Goal: Task Accomplishment & Management: Complete application form

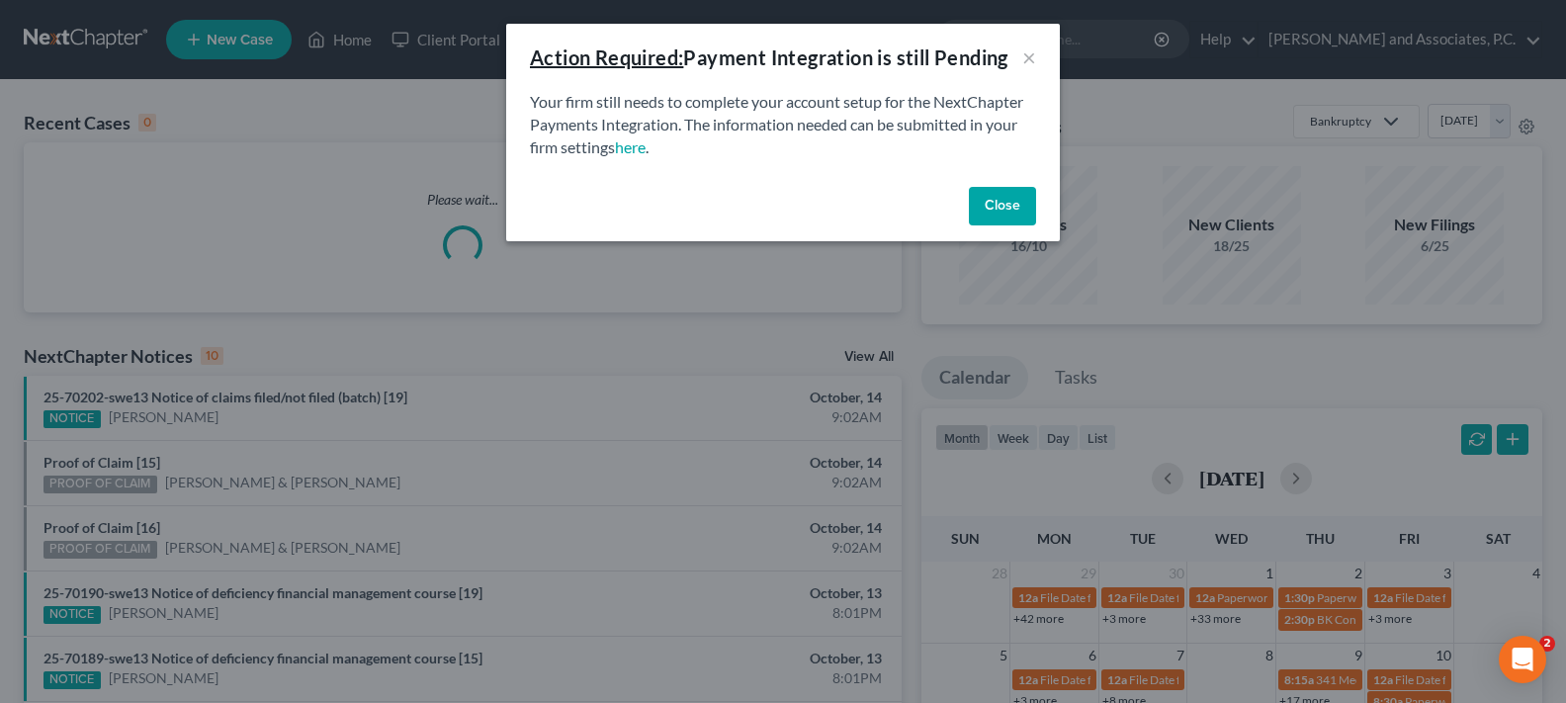
click at [1024, 204] on button "Close" at bounding box center [1002, 207] width 67 height 40
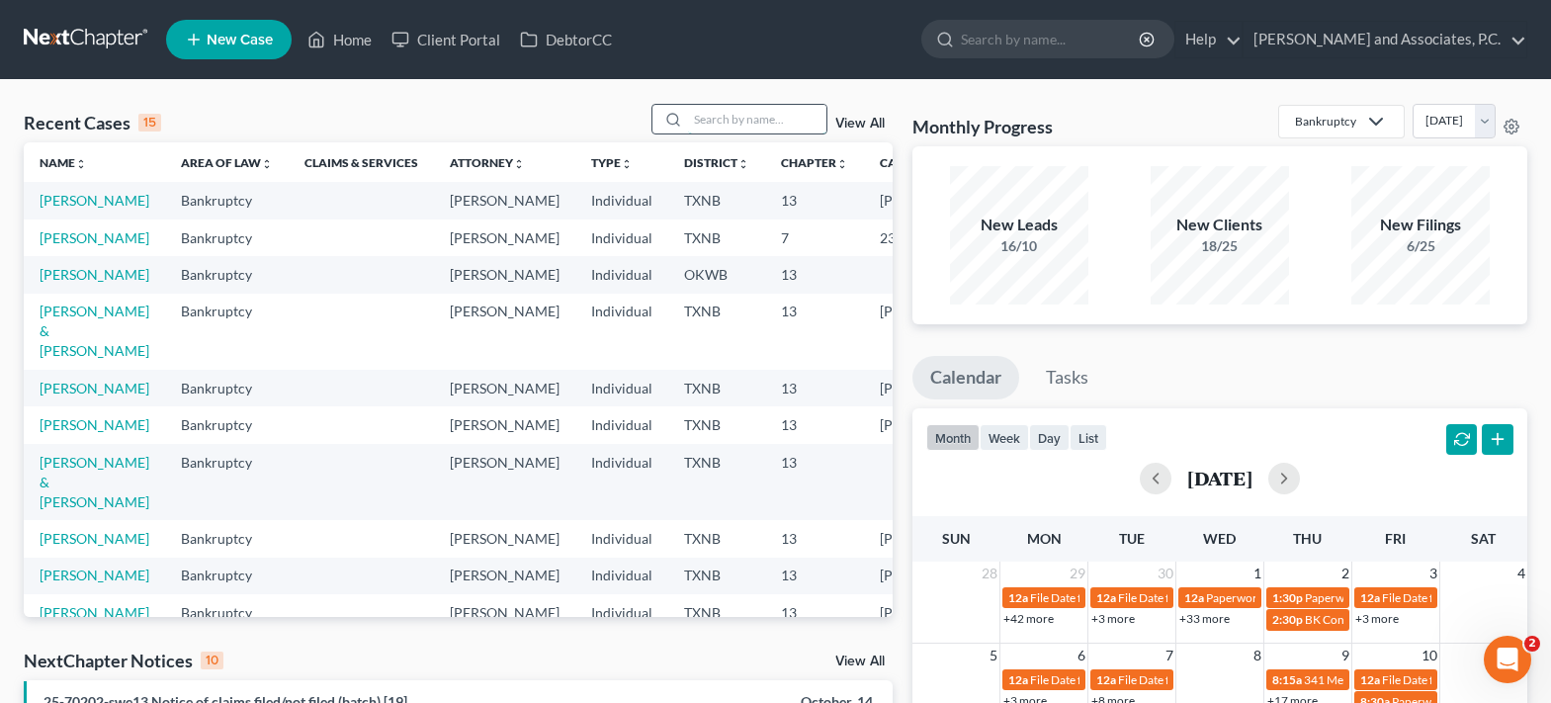
click at [749, 129] on input "search" at bounding box center [757, 119] width 138 height 29
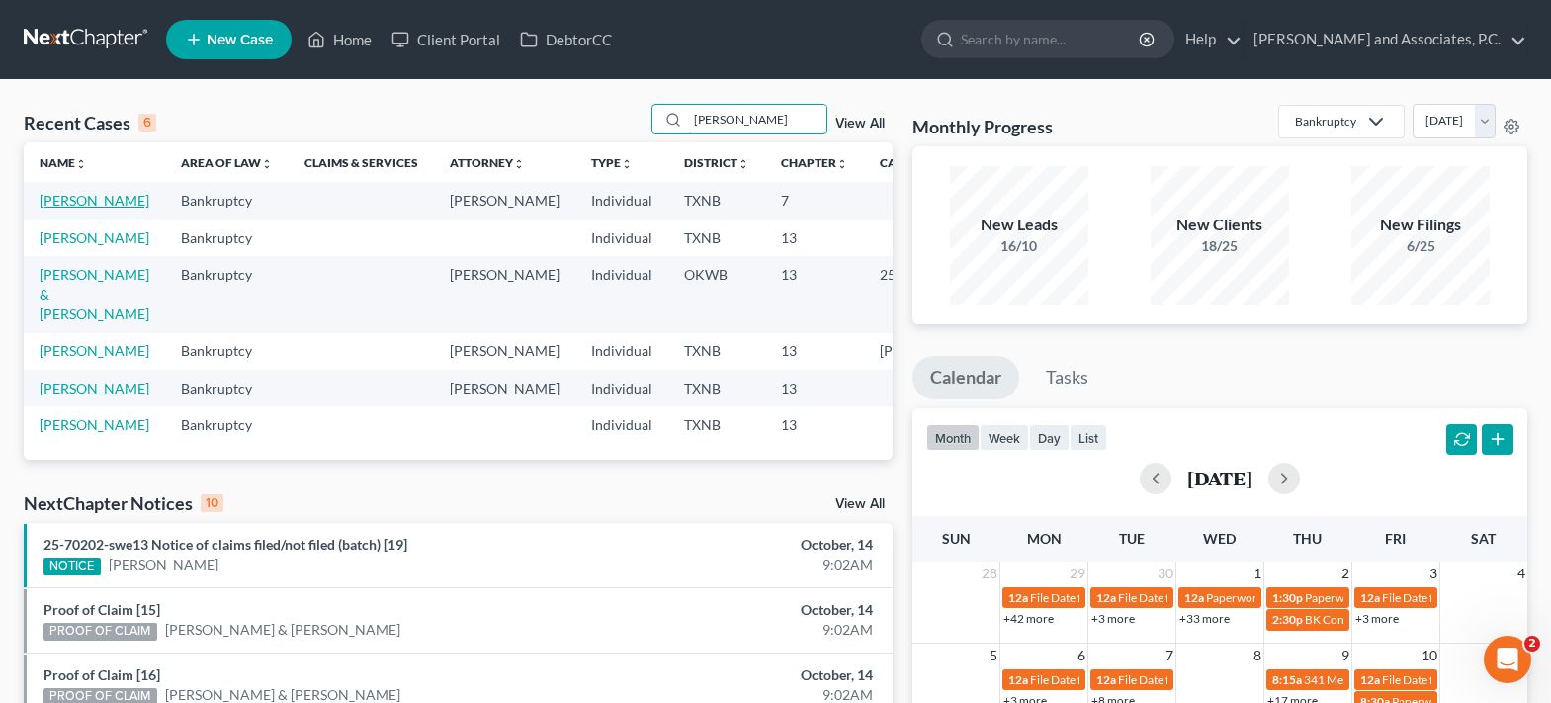
type input "[PERSON_NAME]"
click at [47, 209] on link "[PERSON_NAME]" at bounding box center [95, 200] width 110 height 17
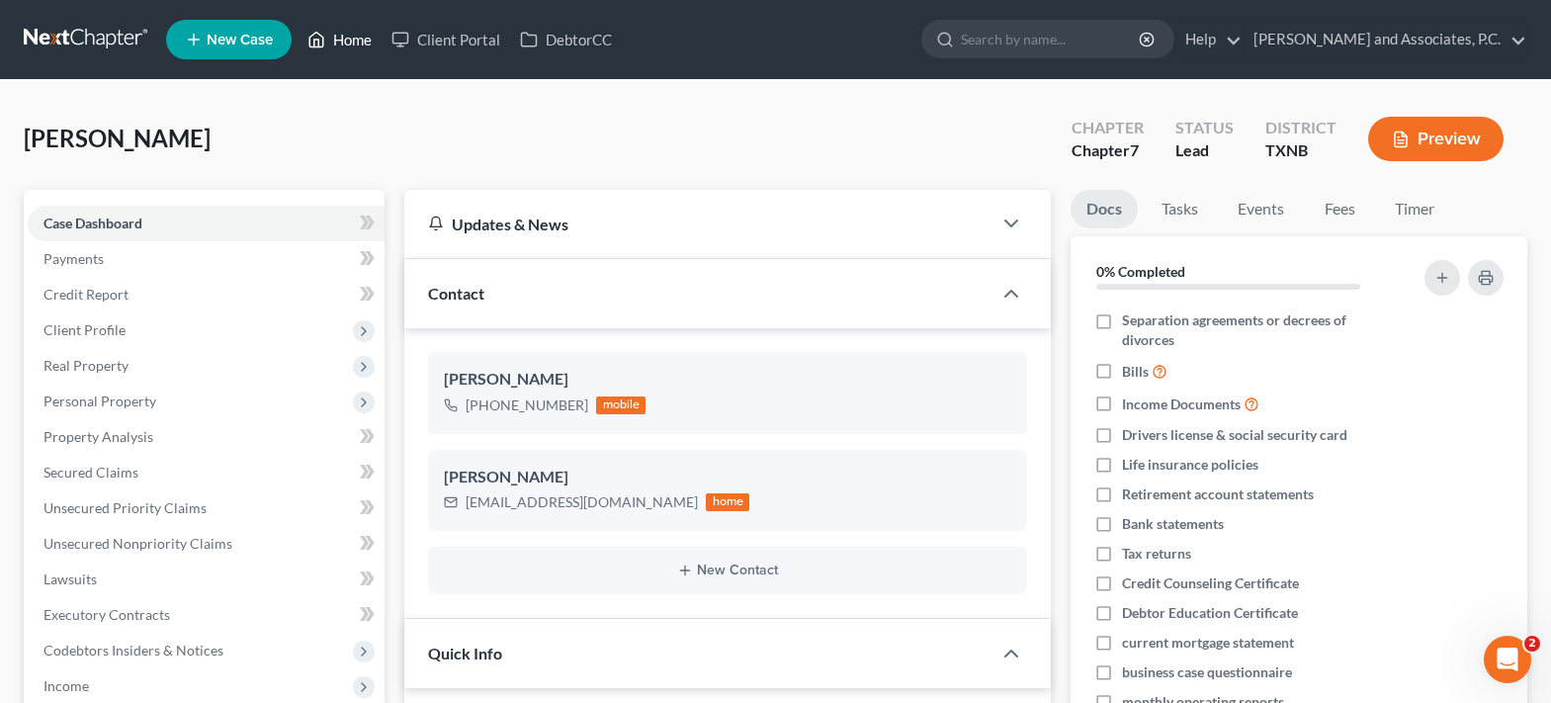
click at [330, 39] on link "Home" at bounding box center [340, 40] width 84 height 36
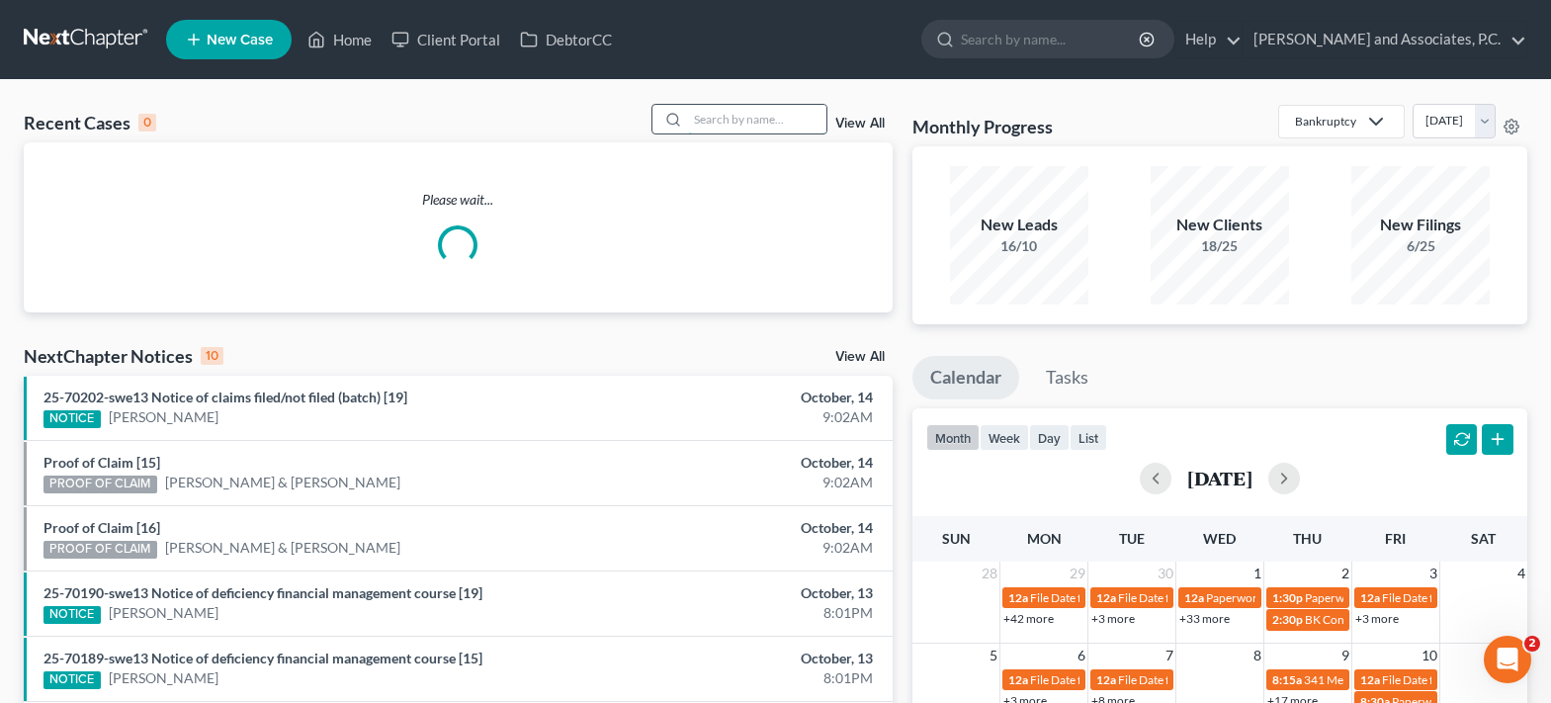
click at [712, 111] on input "search" at bounding box center [757, 119] width 138 height 29
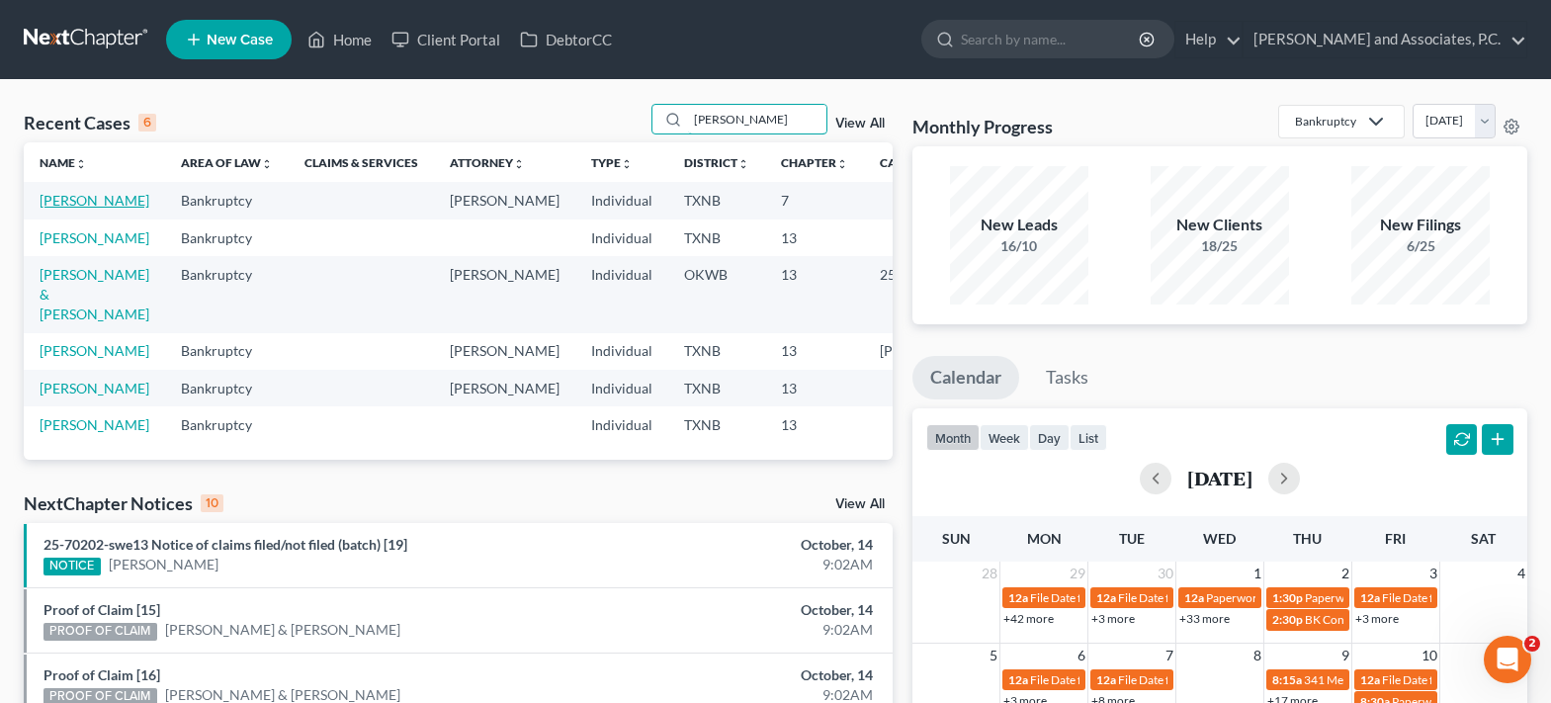
type input "[PERSON_NAME]"
click at [55, 207] on link "[PERSON_NAME]" at bounding box center [95, 200] width 110 height 17
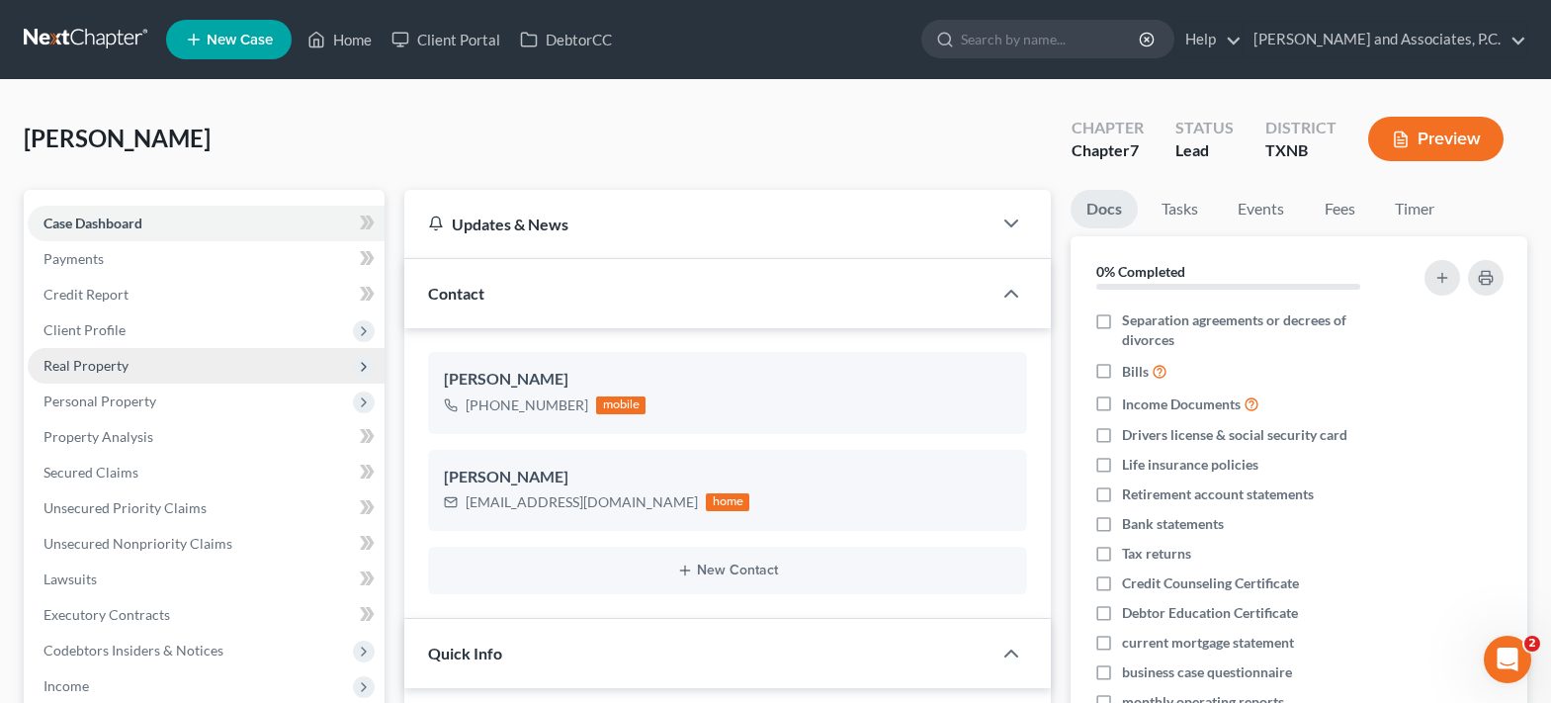
click at [121, 372] on span "Real Property" at bounding box center [85, 365] width 85 height 17
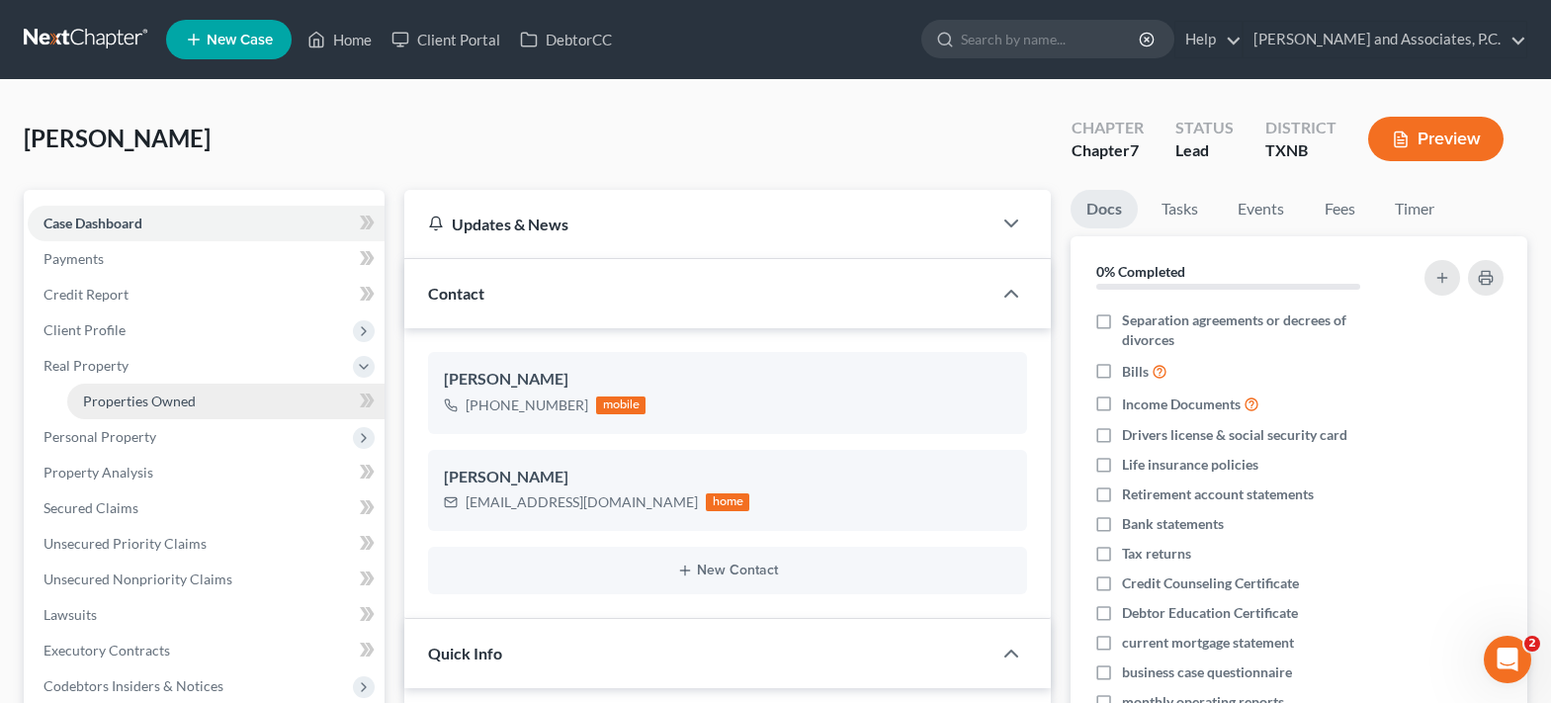
click at [125, 401] on span "Properties Owned" at bounding box center [139, 400] width 113 height 17
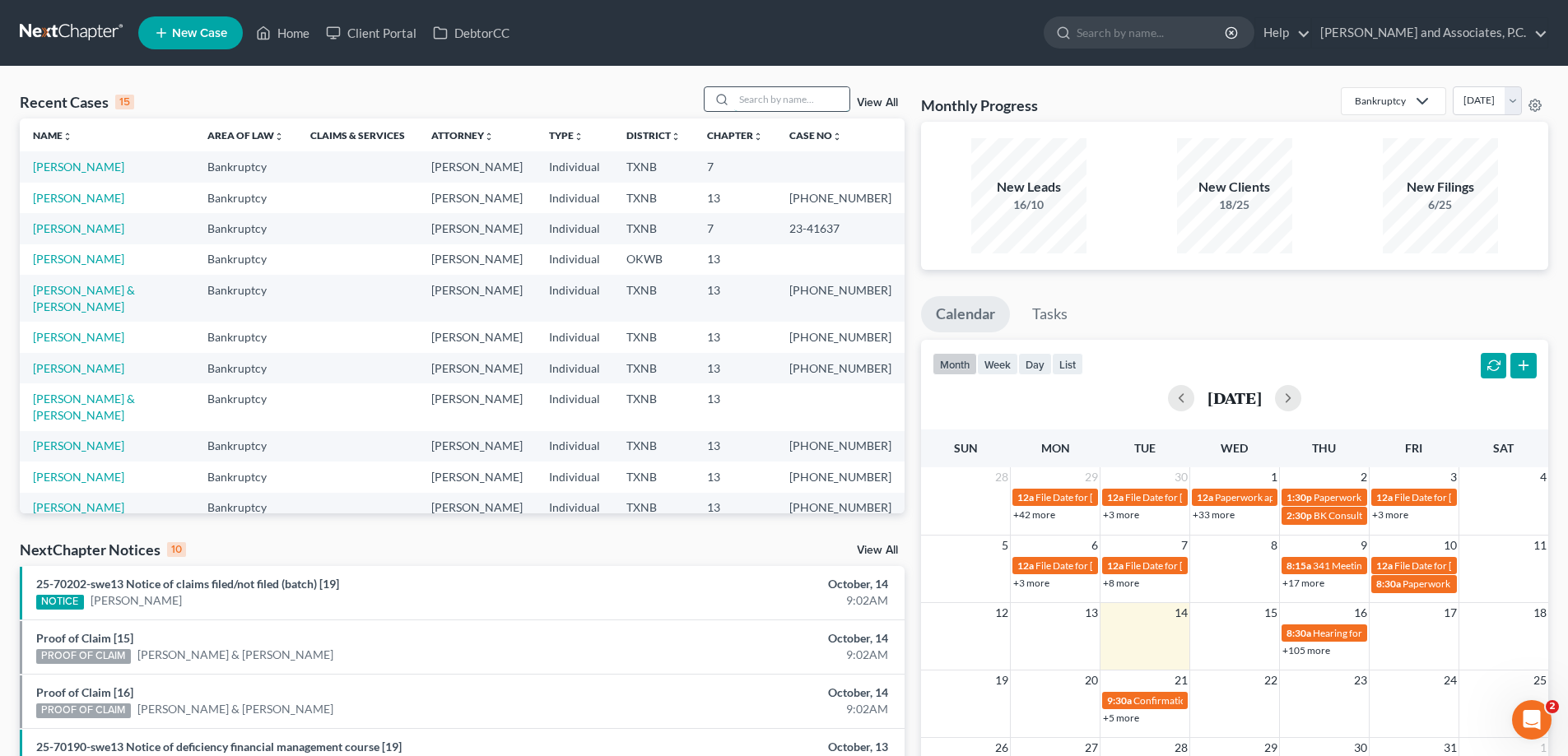
click at [752, 104] on input "search" at bounding box center [792, 99] width 115 height 24
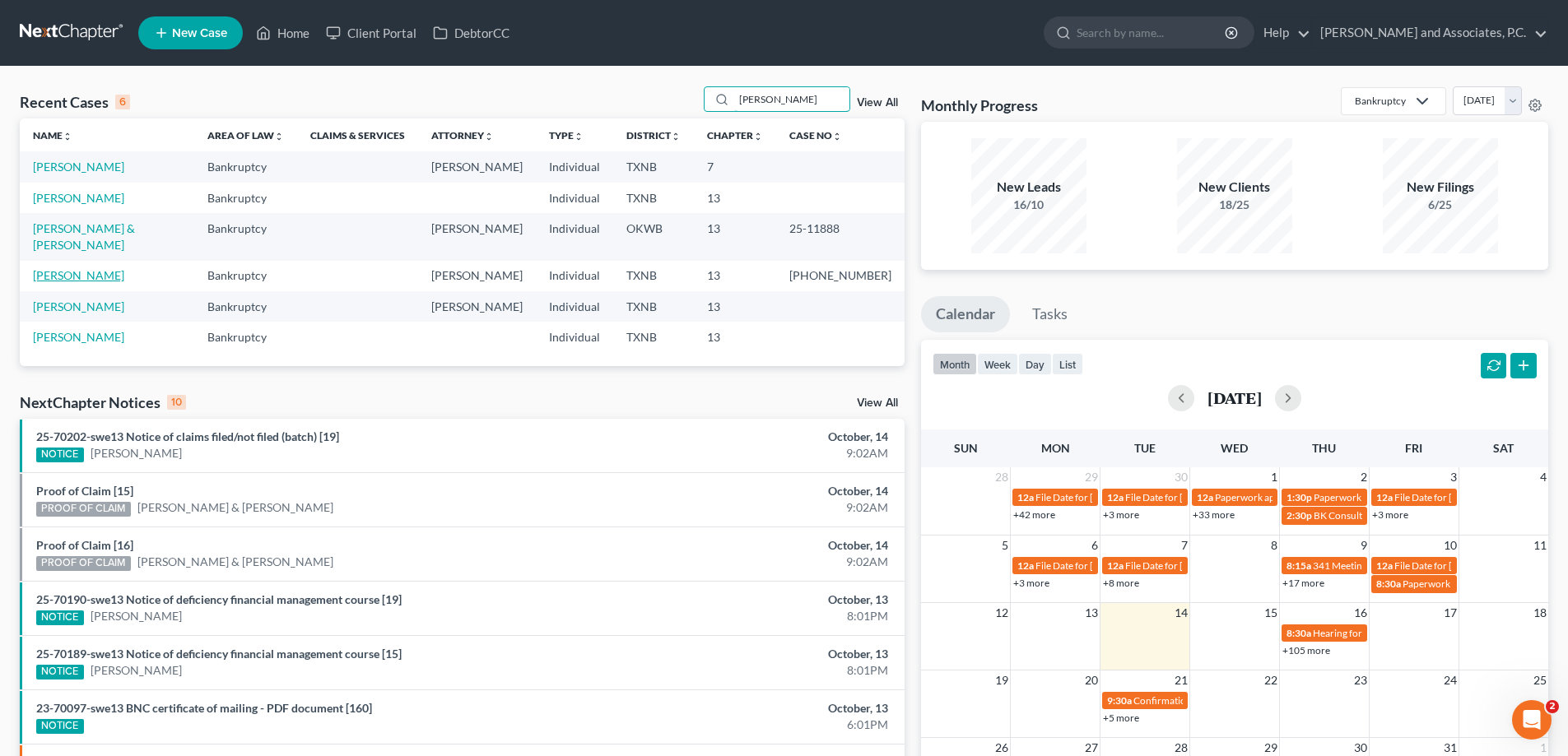
type input "[PERSON_NAME]"
click at [72, 268] on link "[PERSON_NAME]" at bounding box center [79, 275] width 92 height 14
select select "1"
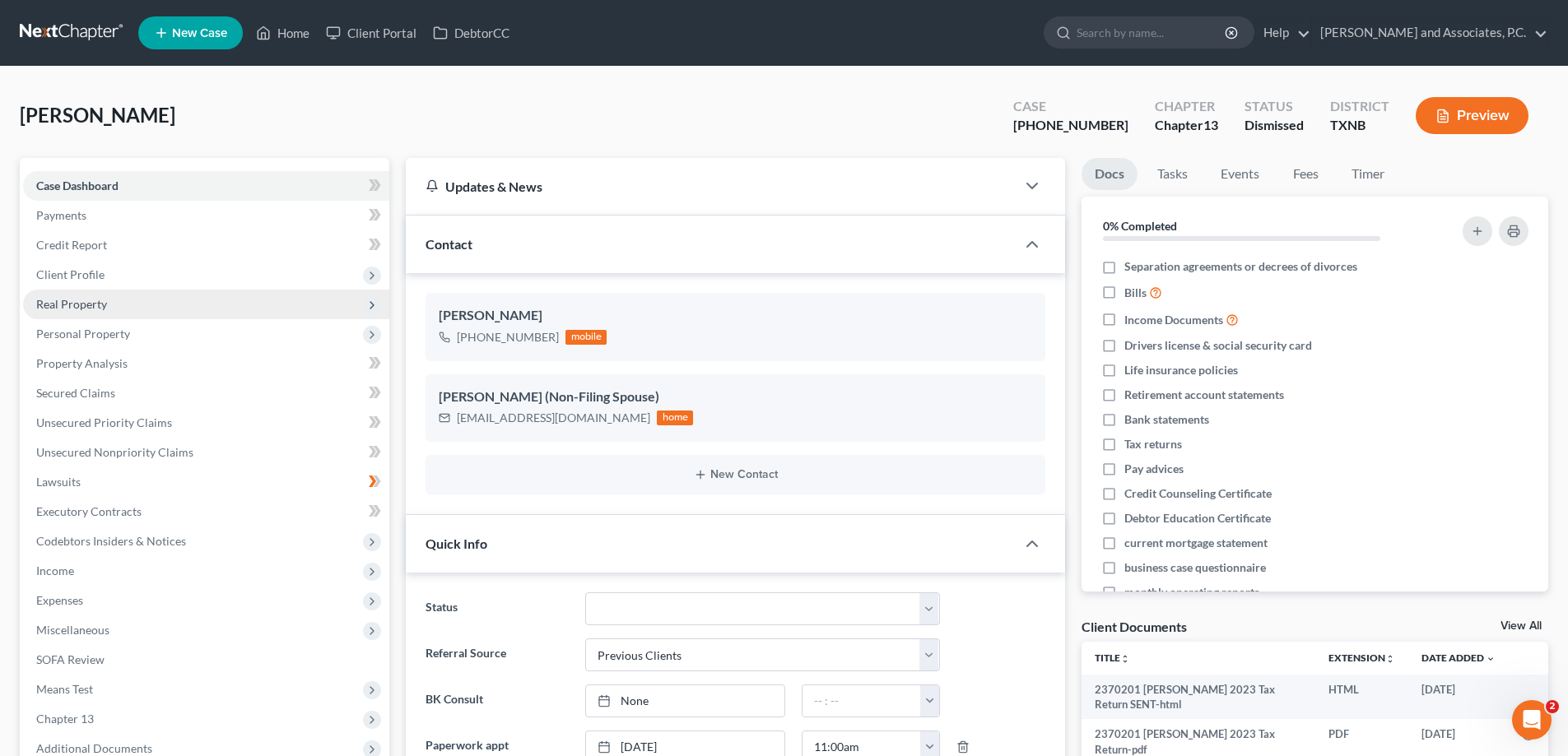
click at [134, 300] on span "Real Property" at bounding box center [207, 305] width 366 height 30
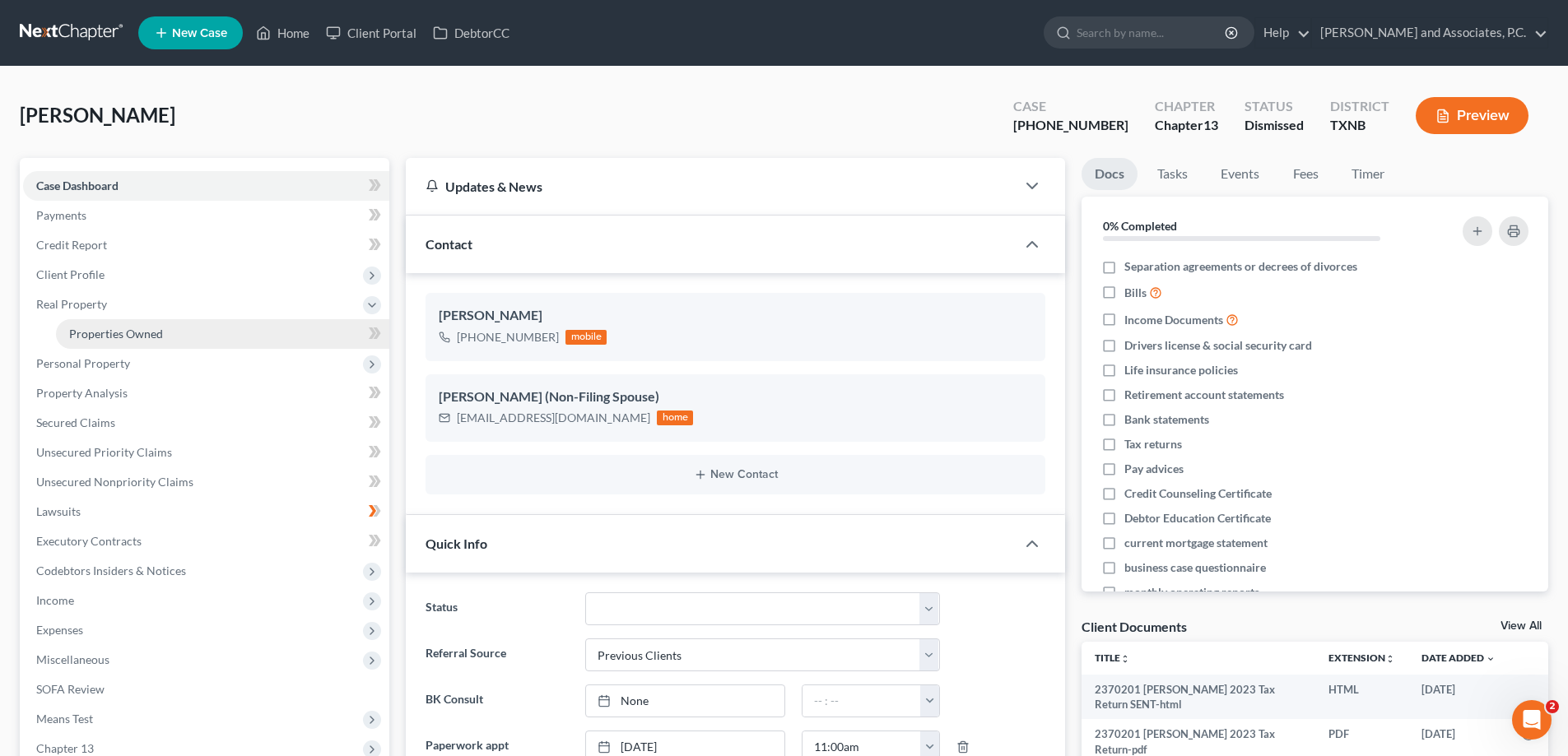
click at [139, 338] on span "Properties Owned" at bounding box center [116, 333] width 94 height 14
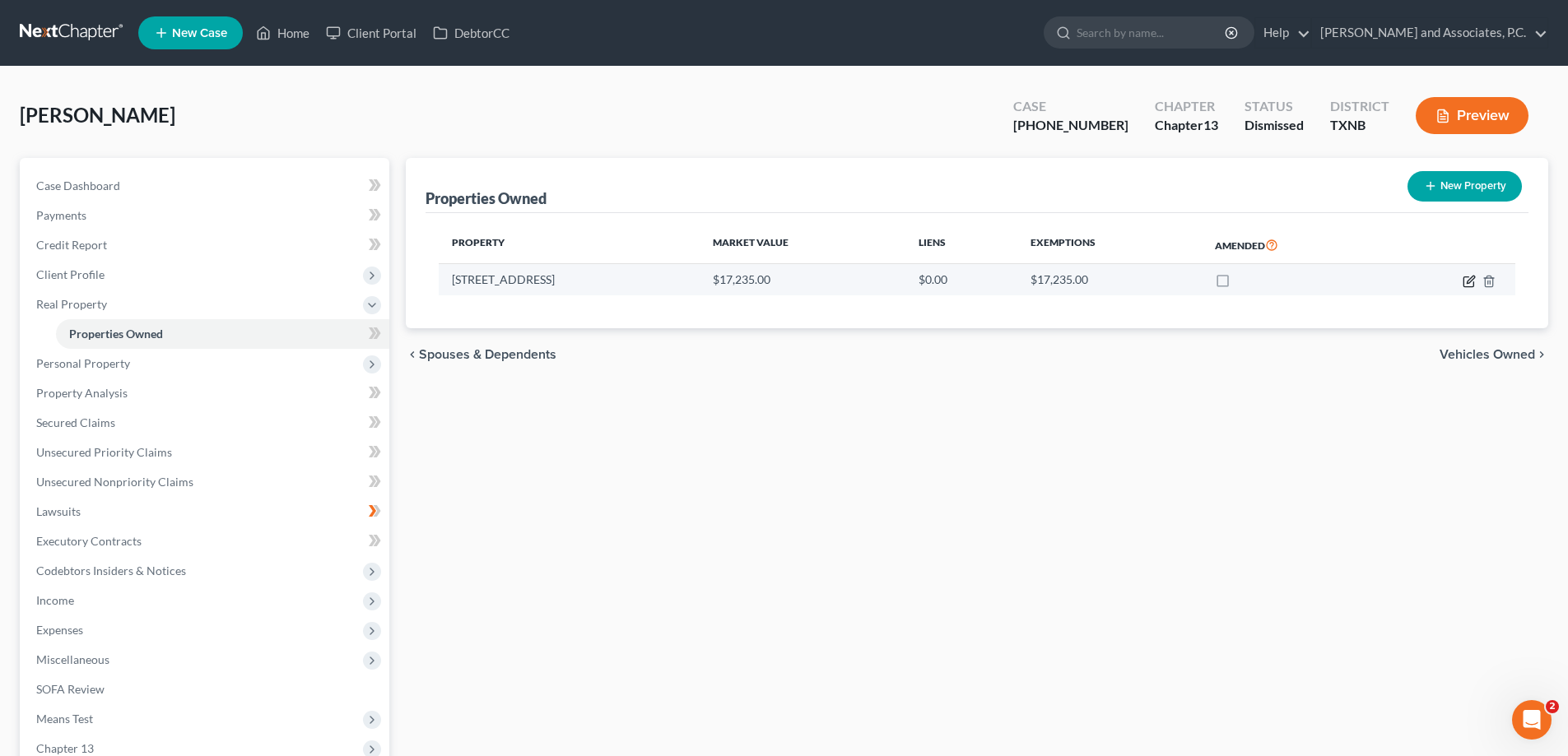
click at [1469, 280] on icon "button" at bounding box center [1470, 279] width 7 height 7
select select "45"
select select "2"
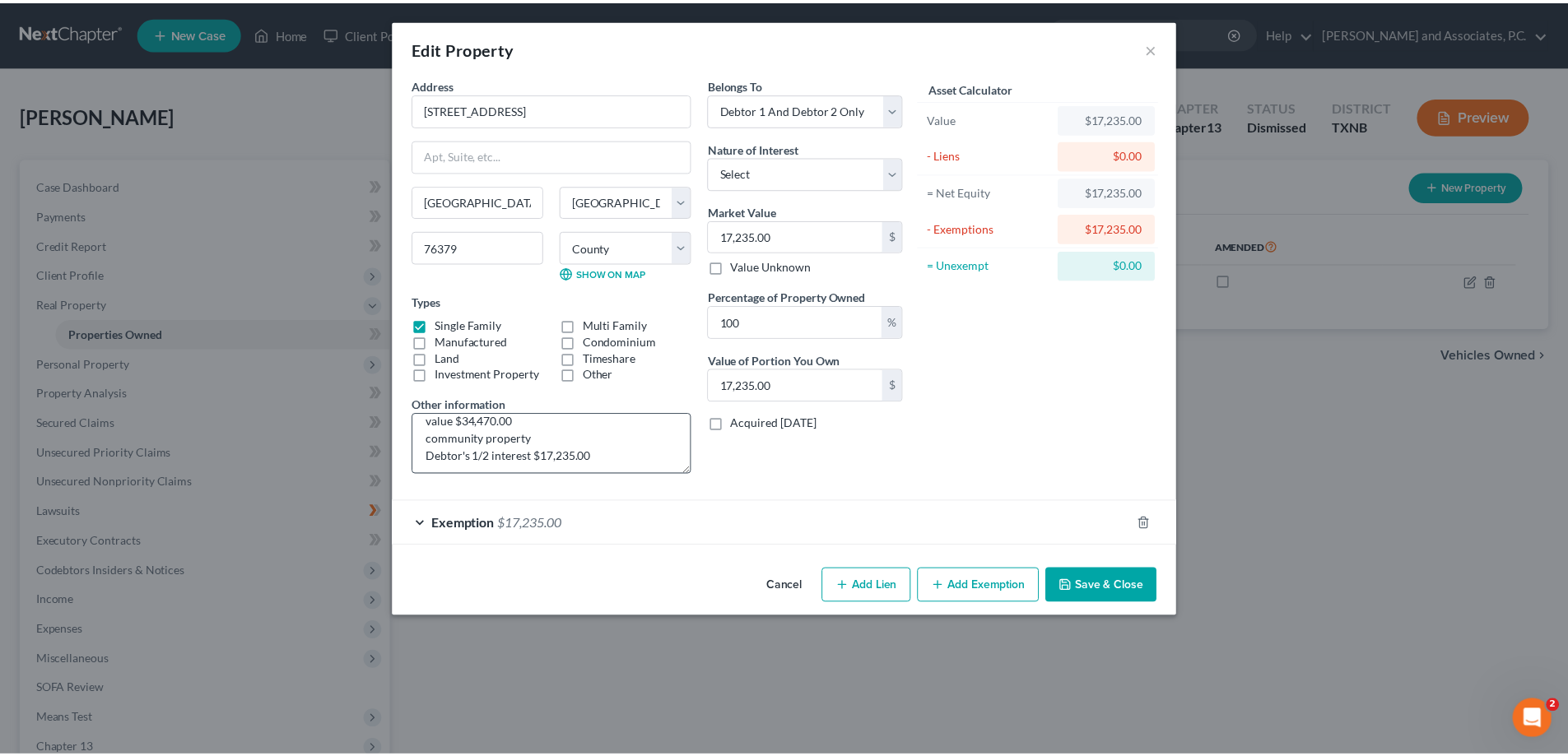
scroll to position [17, 0]
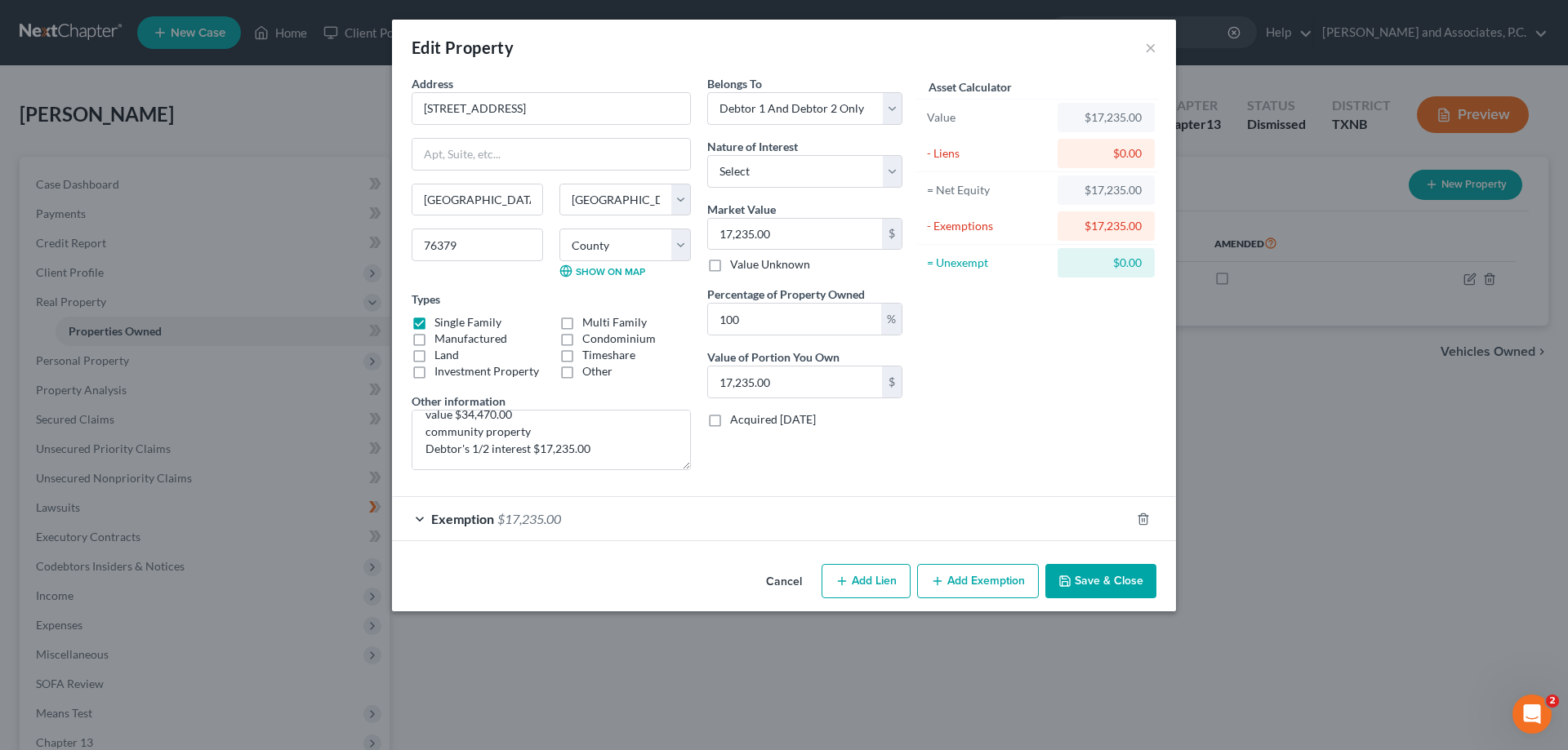
click at [1098, 578] on button "Save & Close" at bounding box center [1100, 581] width 111 height 35
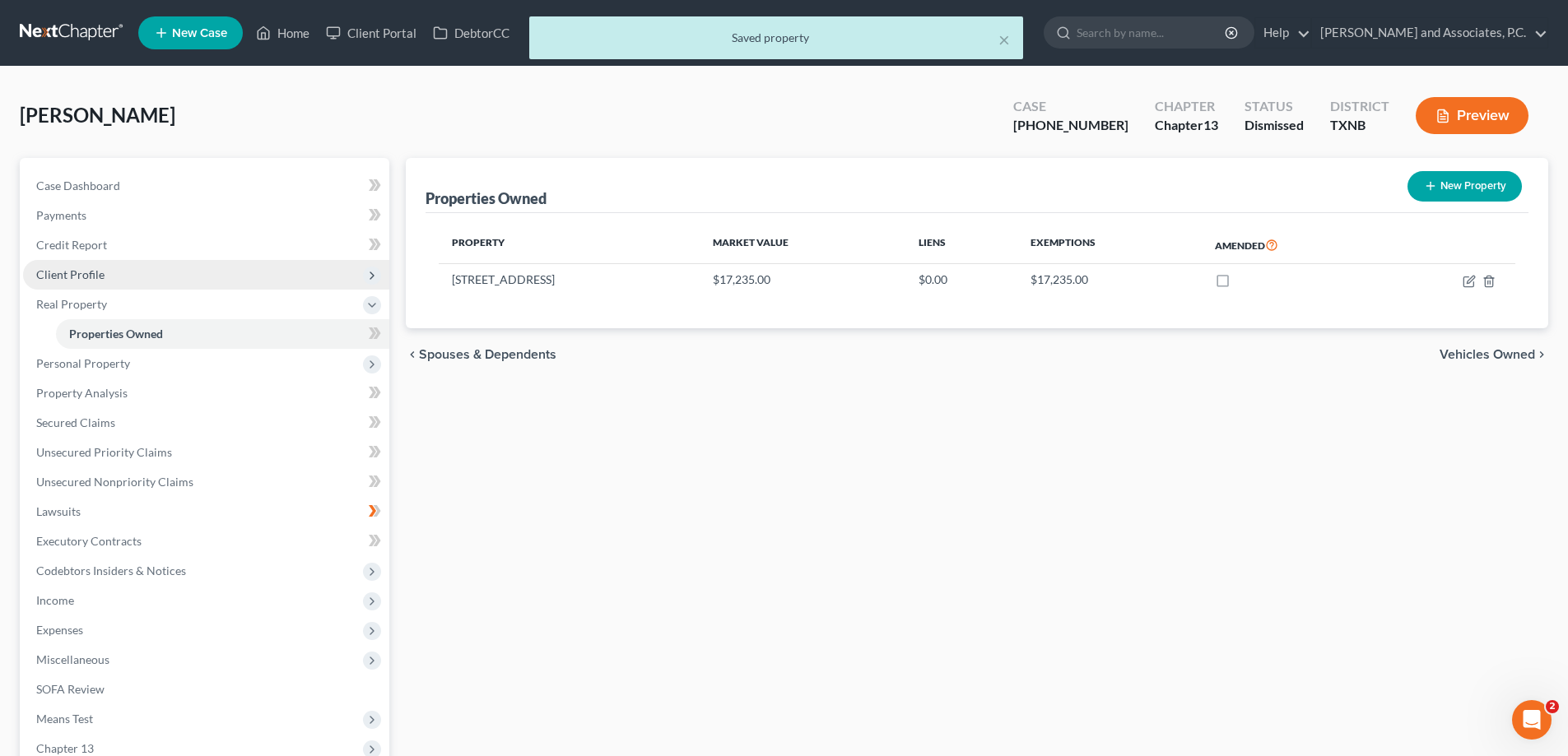
click at [91, 282] on span "Client Profile" at bounding box center [207, 275] width 366 height 30
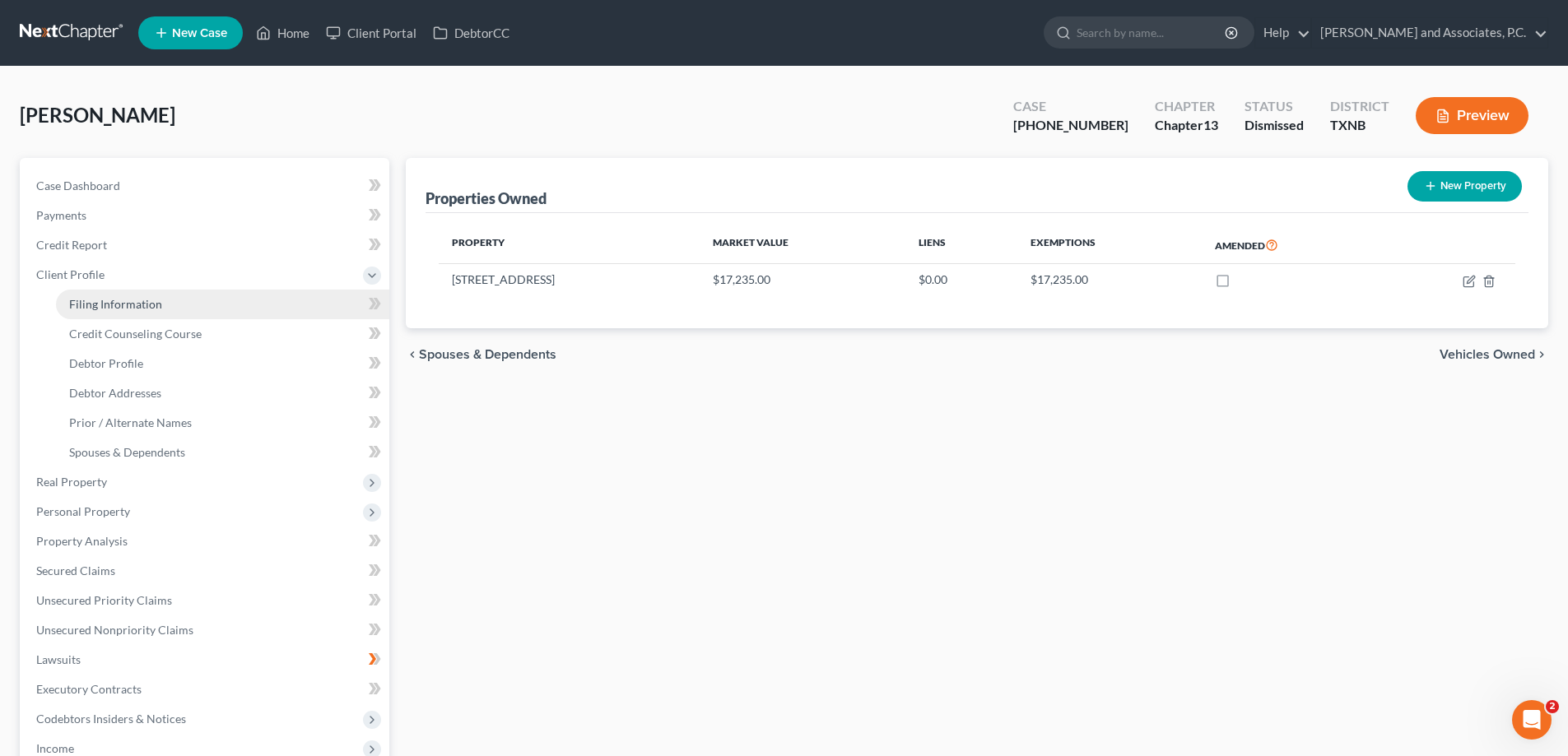
click at [108, 315] on link "Filing Information" at bounding box center [222, 305] width 333 height 30
select select "1"
select select "0"
select select "3"
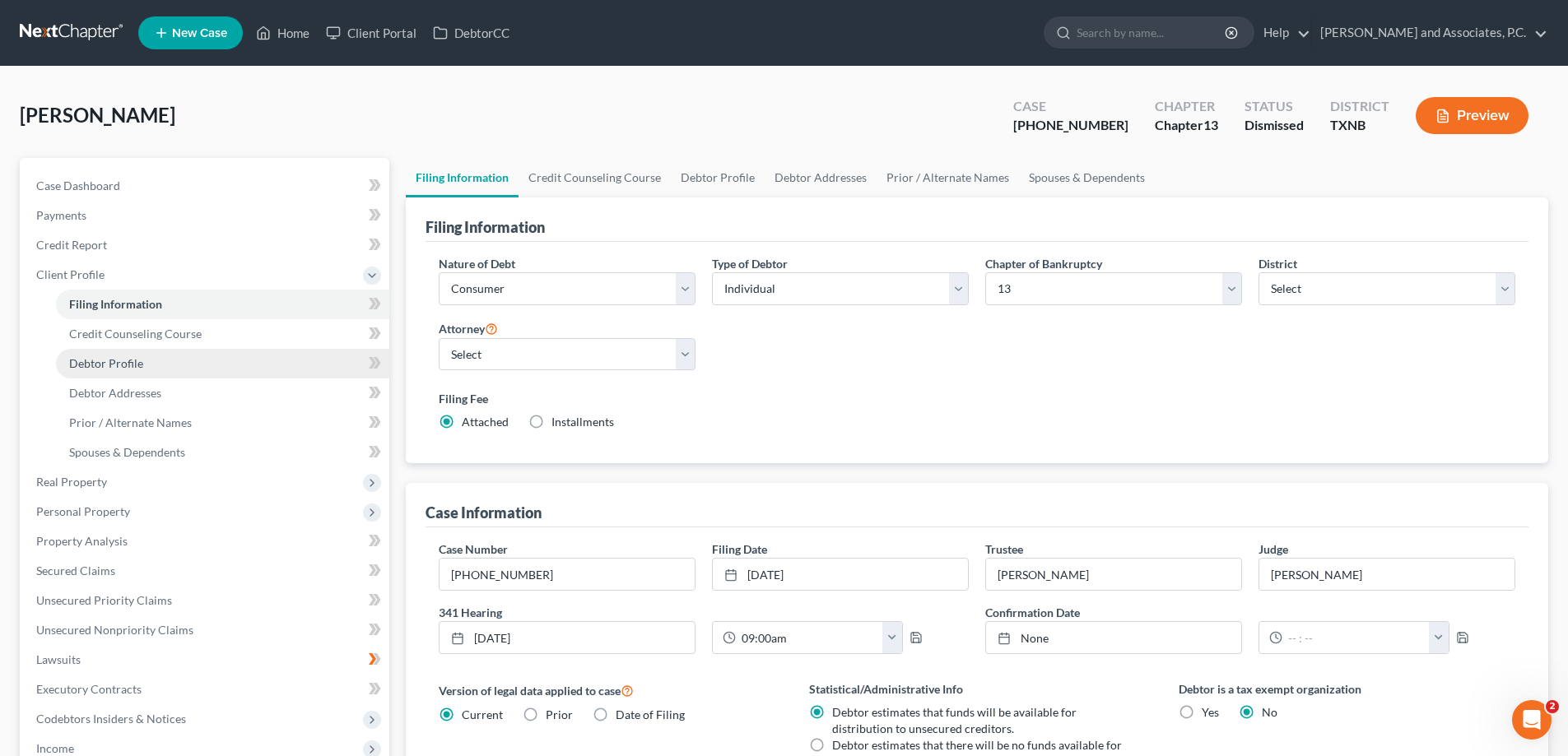
click at [110, 369] on span "Debtor Profile" at bounding box center [106, 363] width 74 height 14
select select "1"
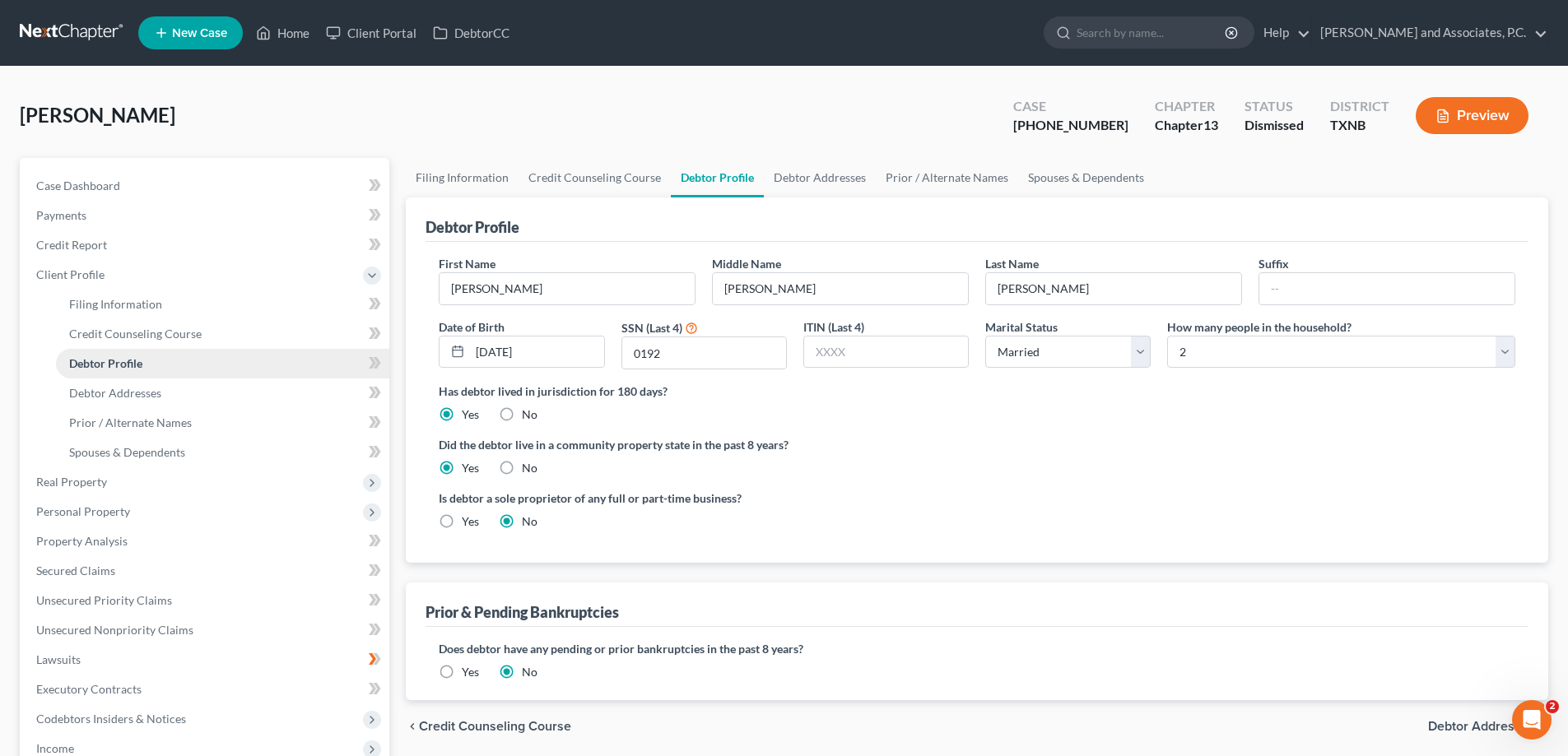
radio input "true"
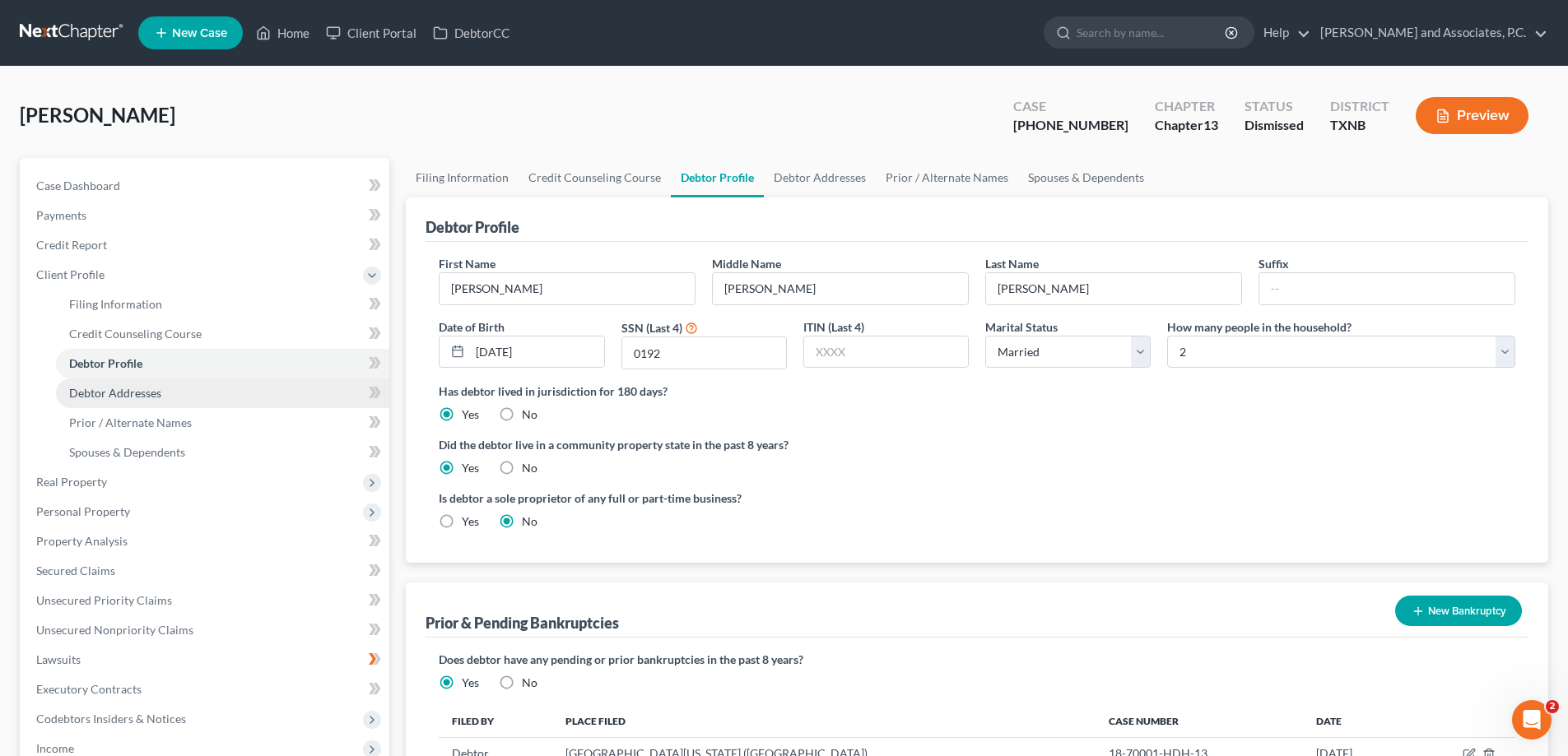
click at [112, 399] on span "Debtor Addresses" at bounding box center [115, 393] width 92 height 14
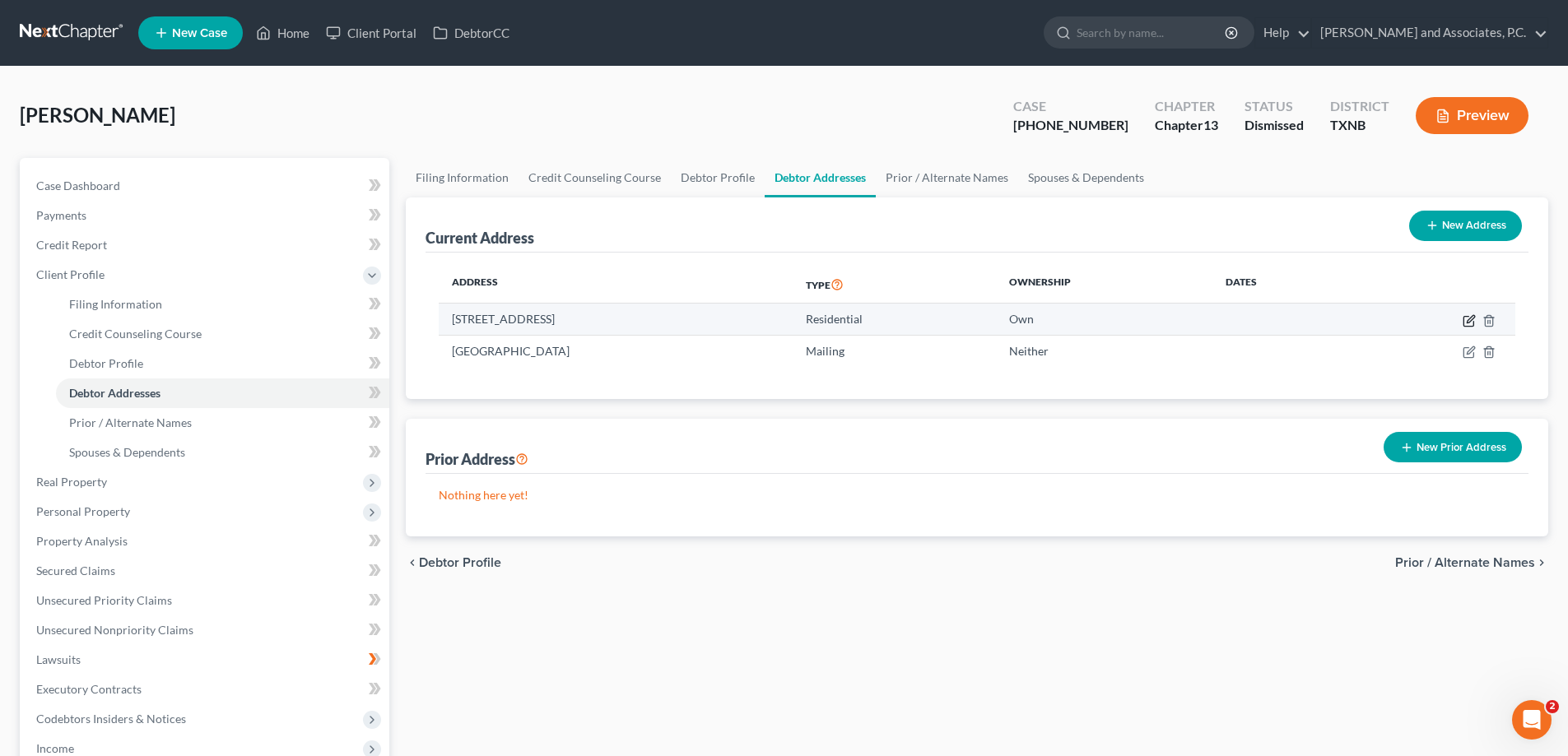
click at [1466, 322] on icon "button" at bounding box center [1470, 319] width 7 height 7
select select "45"
select select "4"
select select "0"
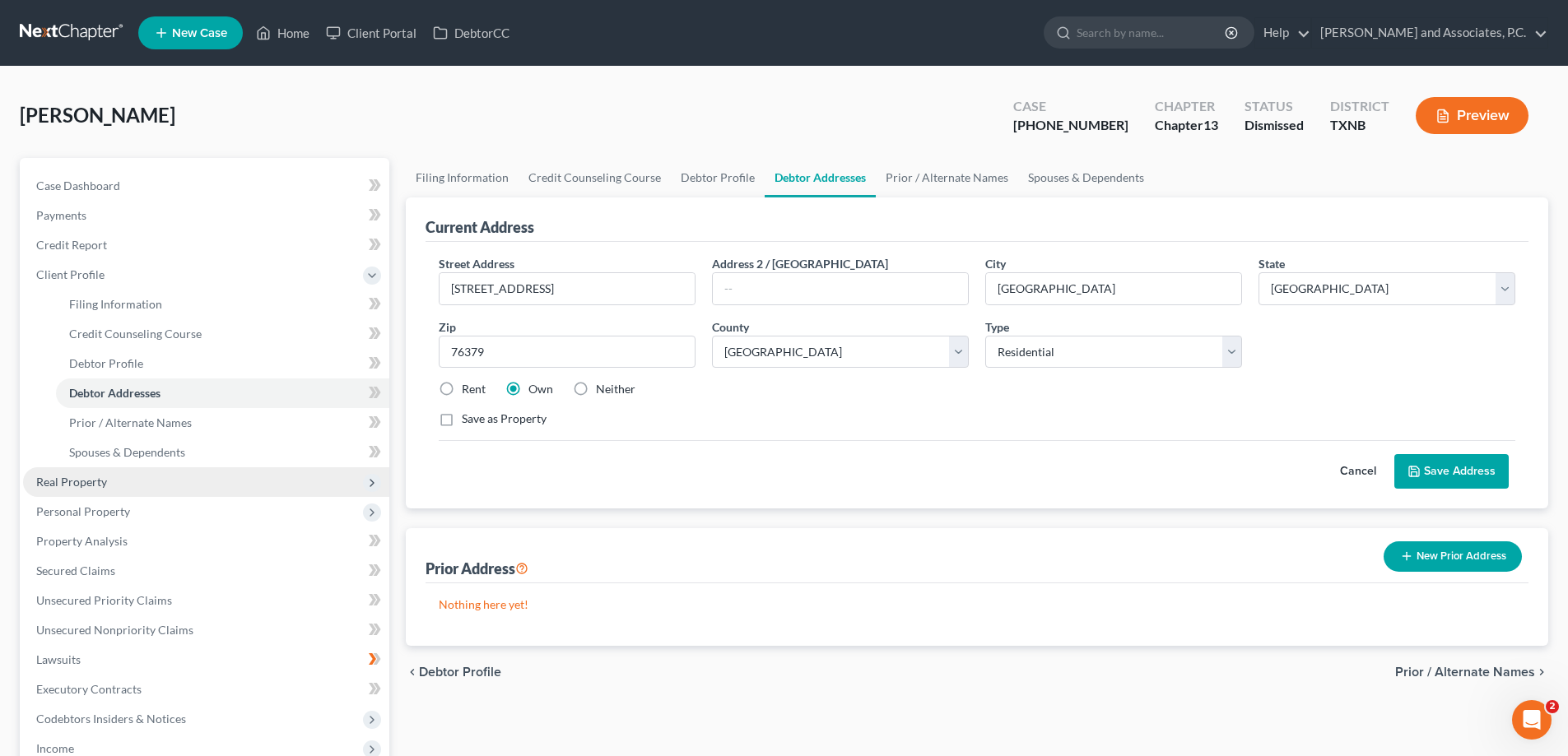
click at [122, 487] on span "Real Property" at bounding box center [207, 482] width 366 height 30
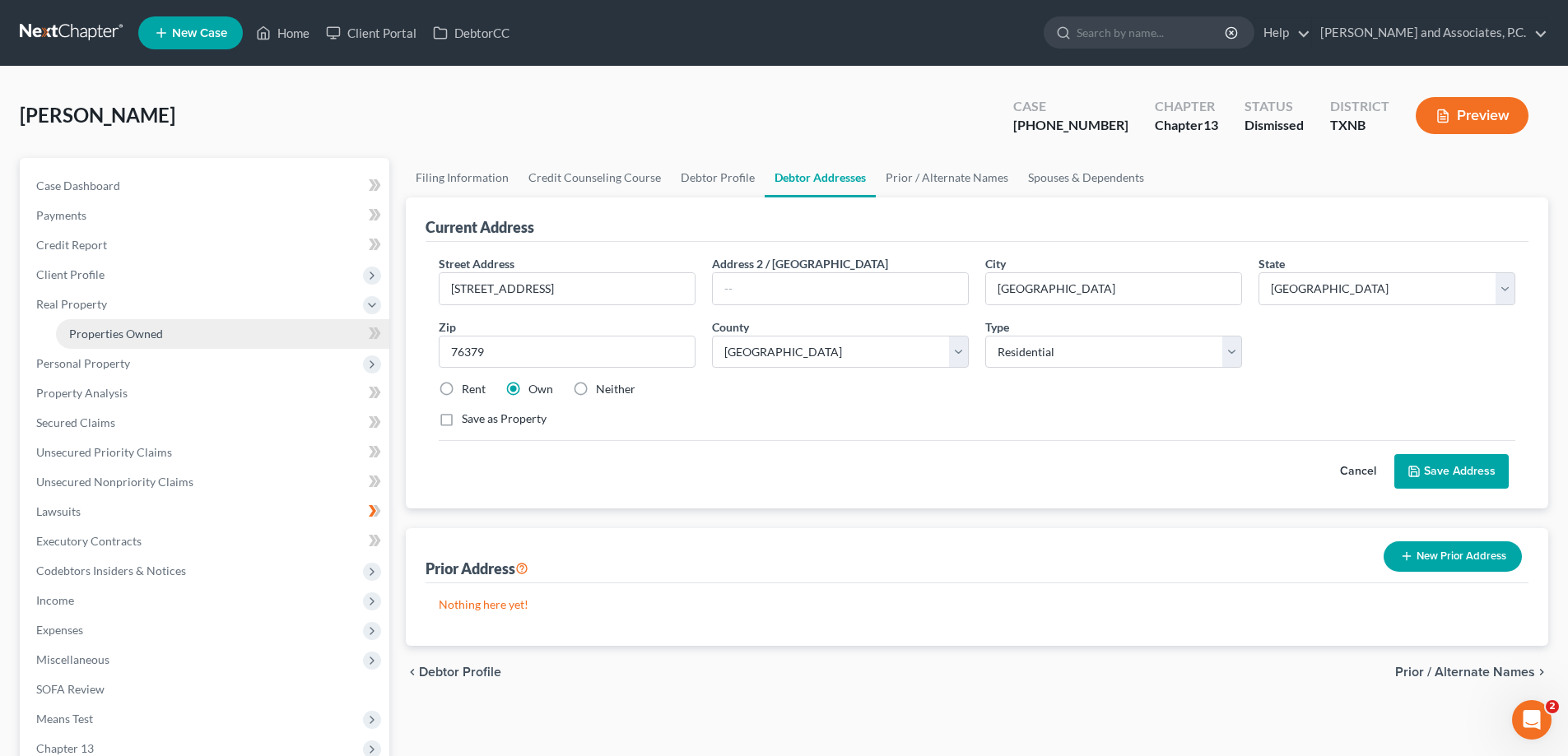
click at [108, 331] on span "Properties Owned" at bounding box center [116, 333] width 94 height 14
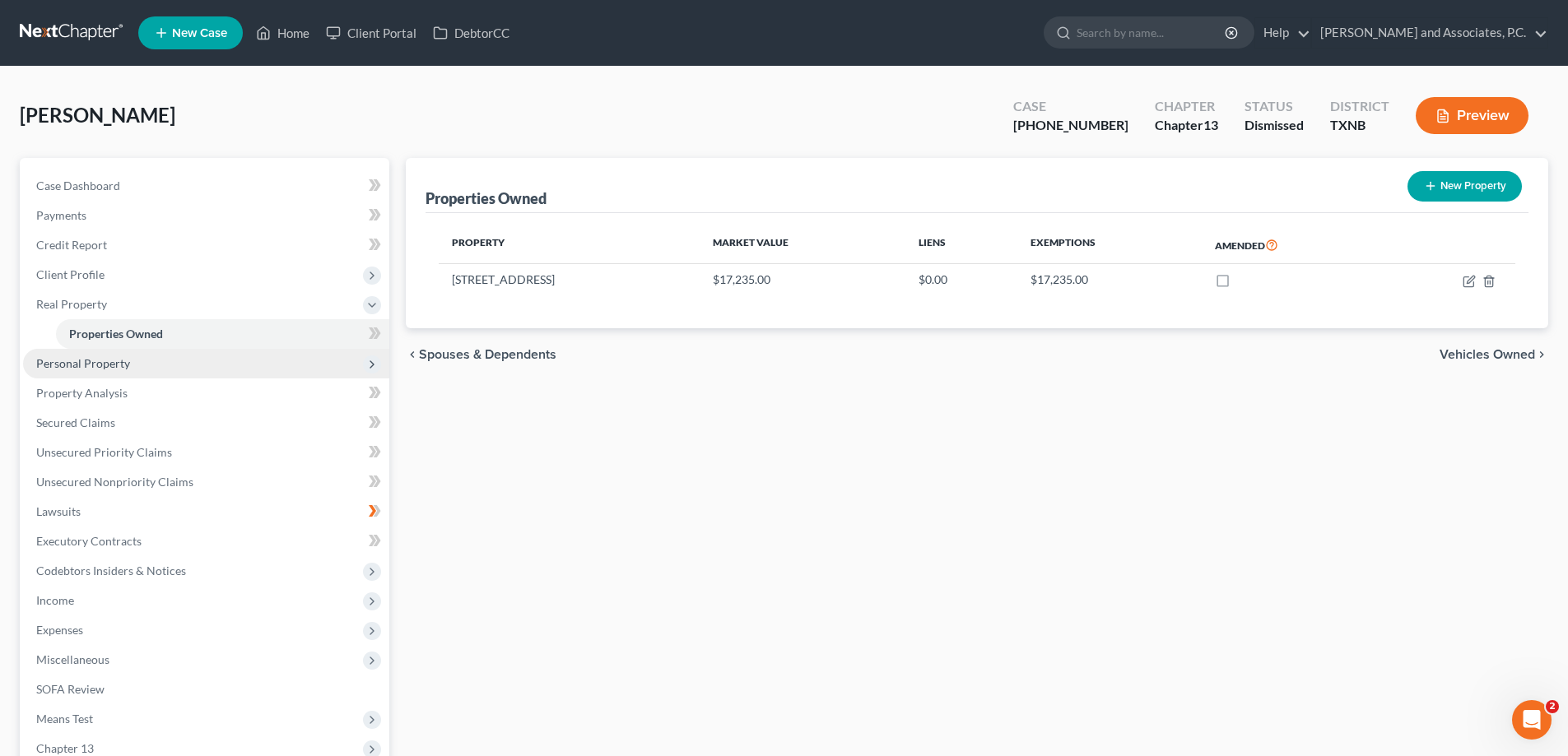
click at [167, 369] on span "Personal Property" at bounding box center [207, 364] width 366 height 30
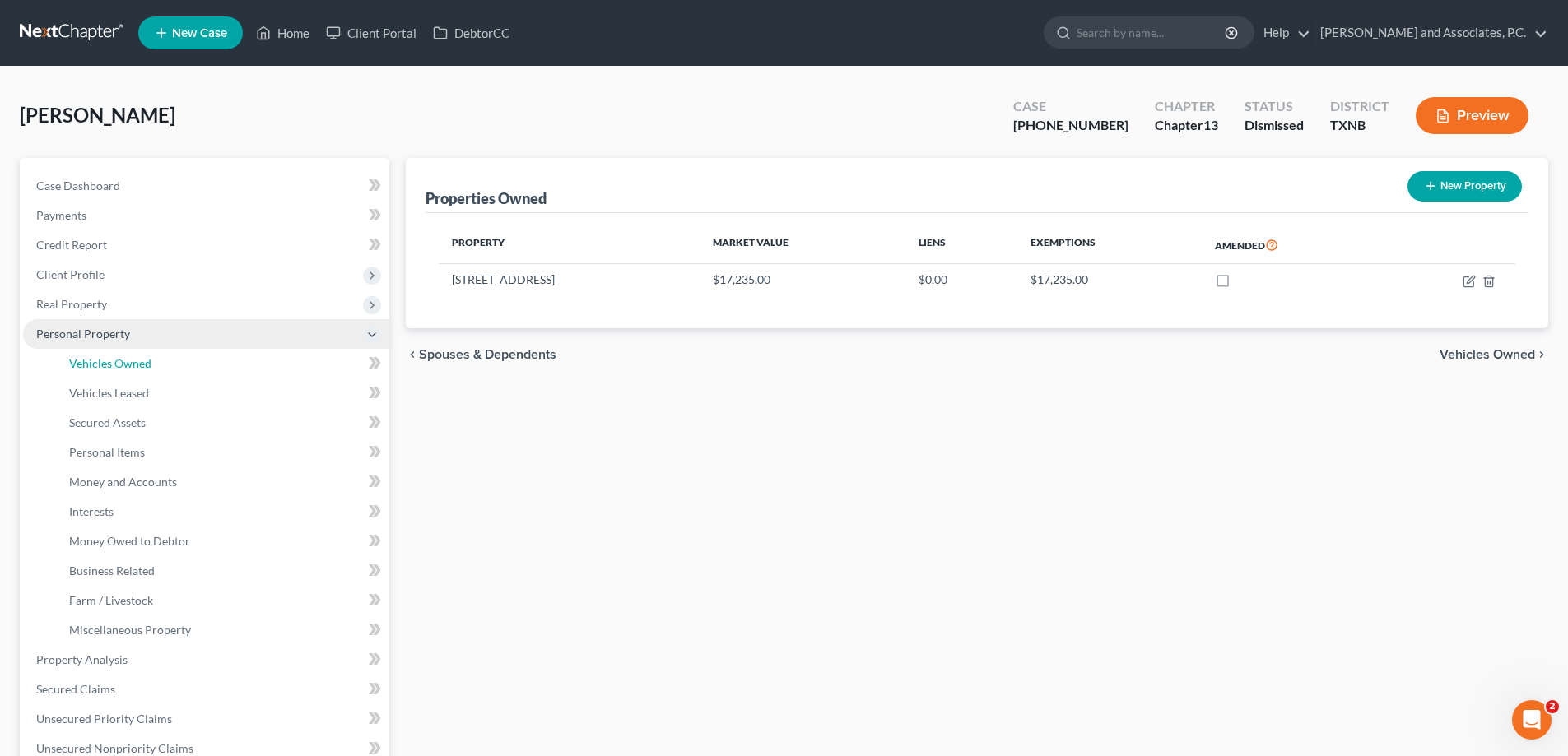
click at [167, 369] on link "Vehicles Owned" at bounding box center [222, 364] width 333 height 30
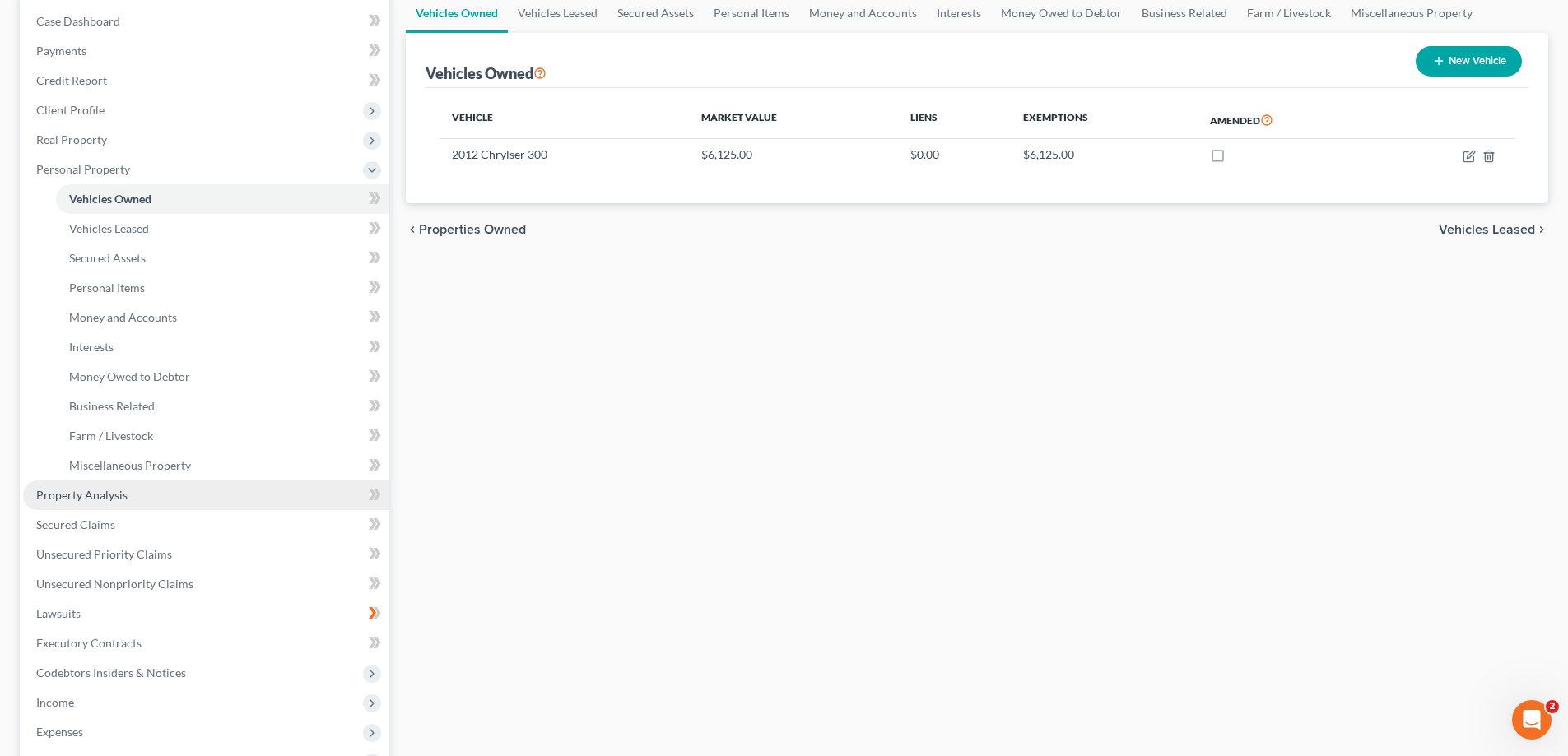
scroll to position [329, 0]
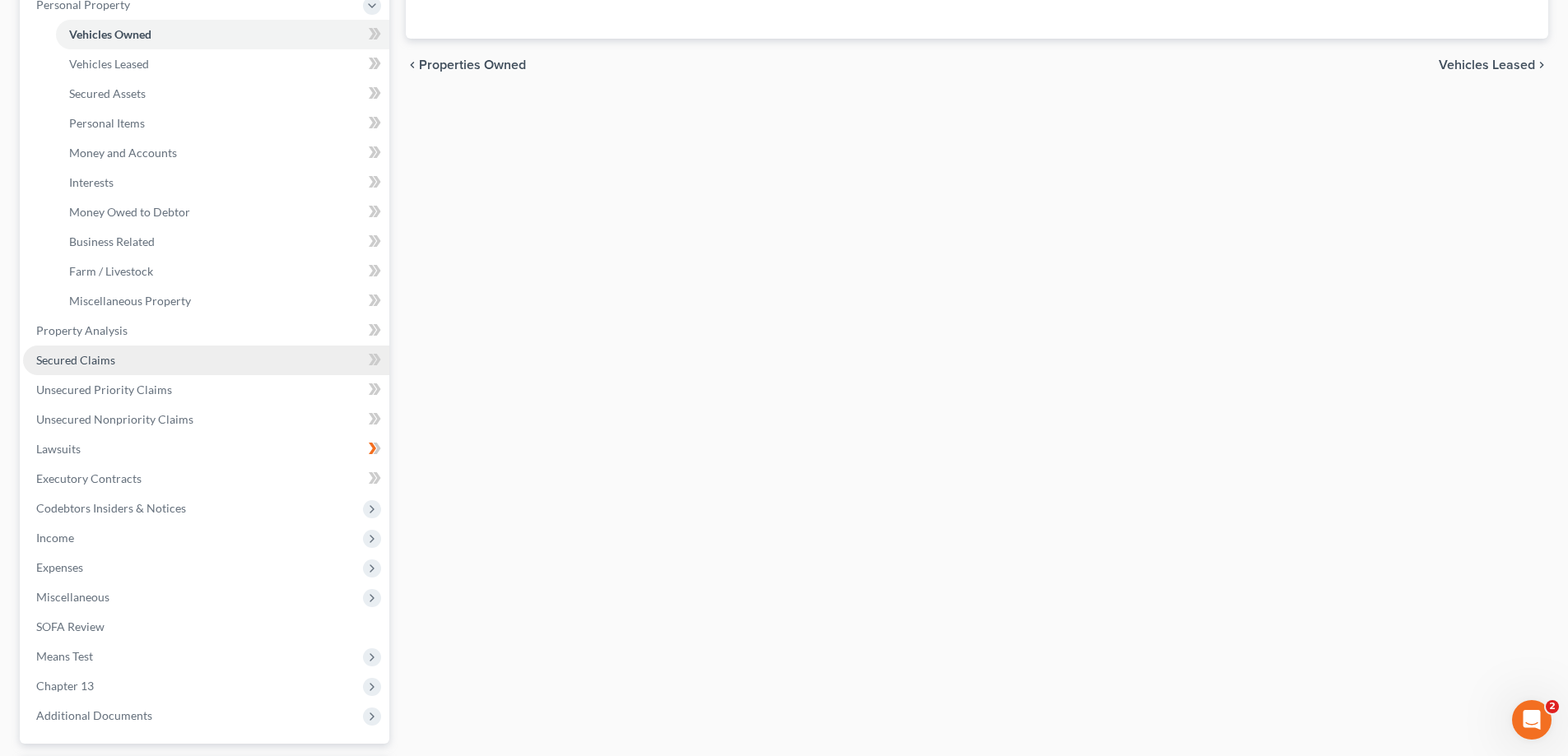
click at [171, 366] on link "Secured Claims" at bounding box center [207, 361] width 366 height 30
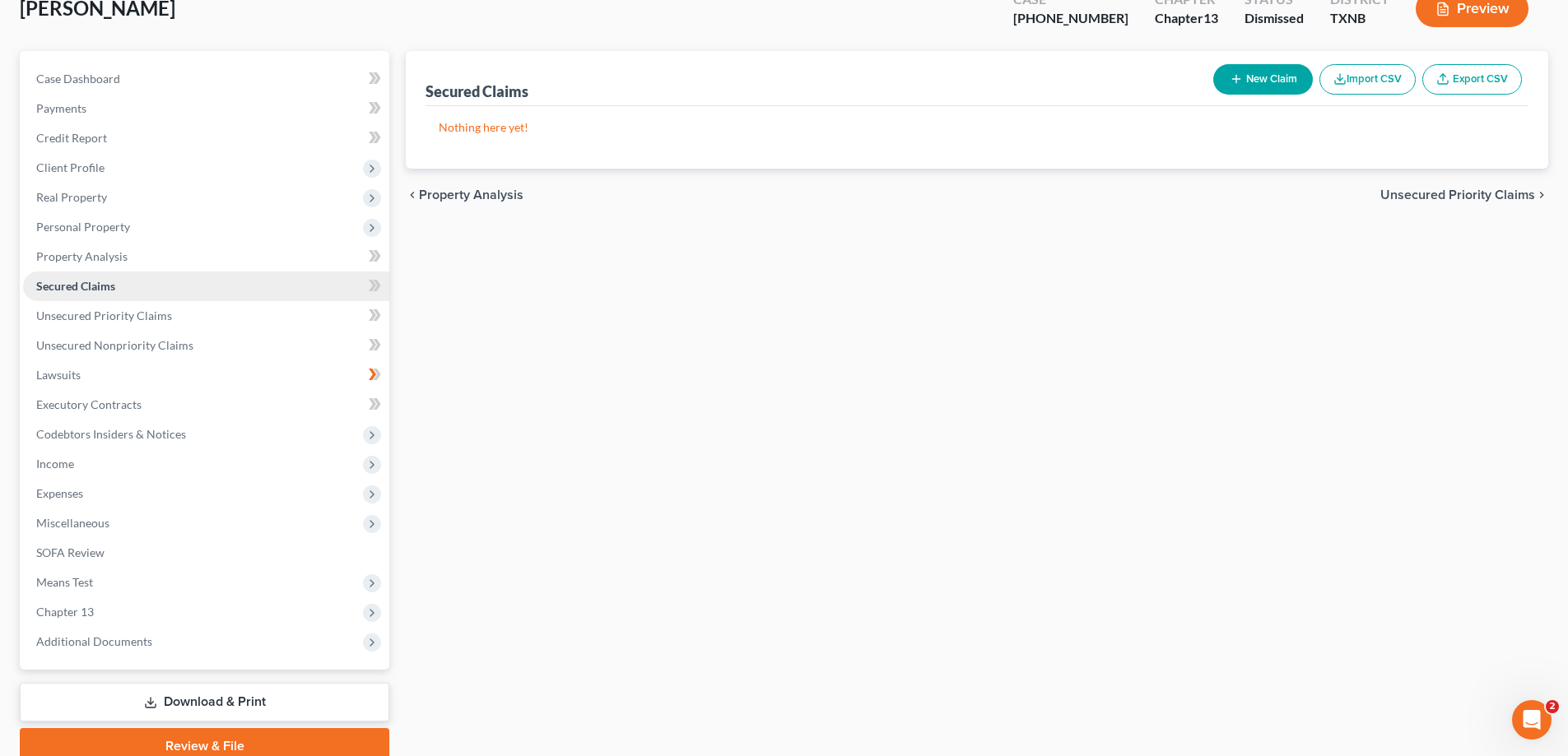
scroll to position [178, 0]
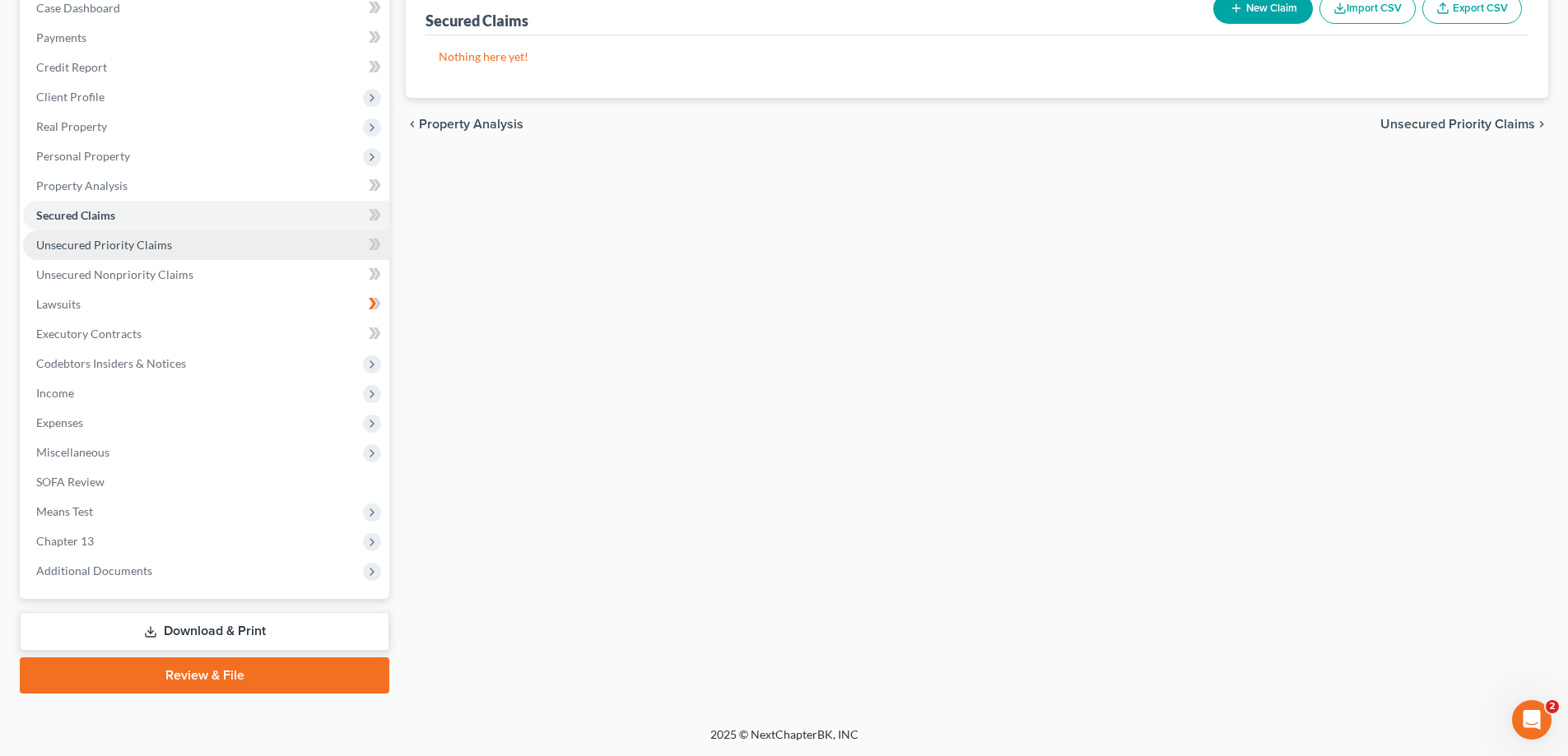
click at [155, 246] on span "Unsecured Priority Claims" at bounding box center [103, 245] width 136 height 14
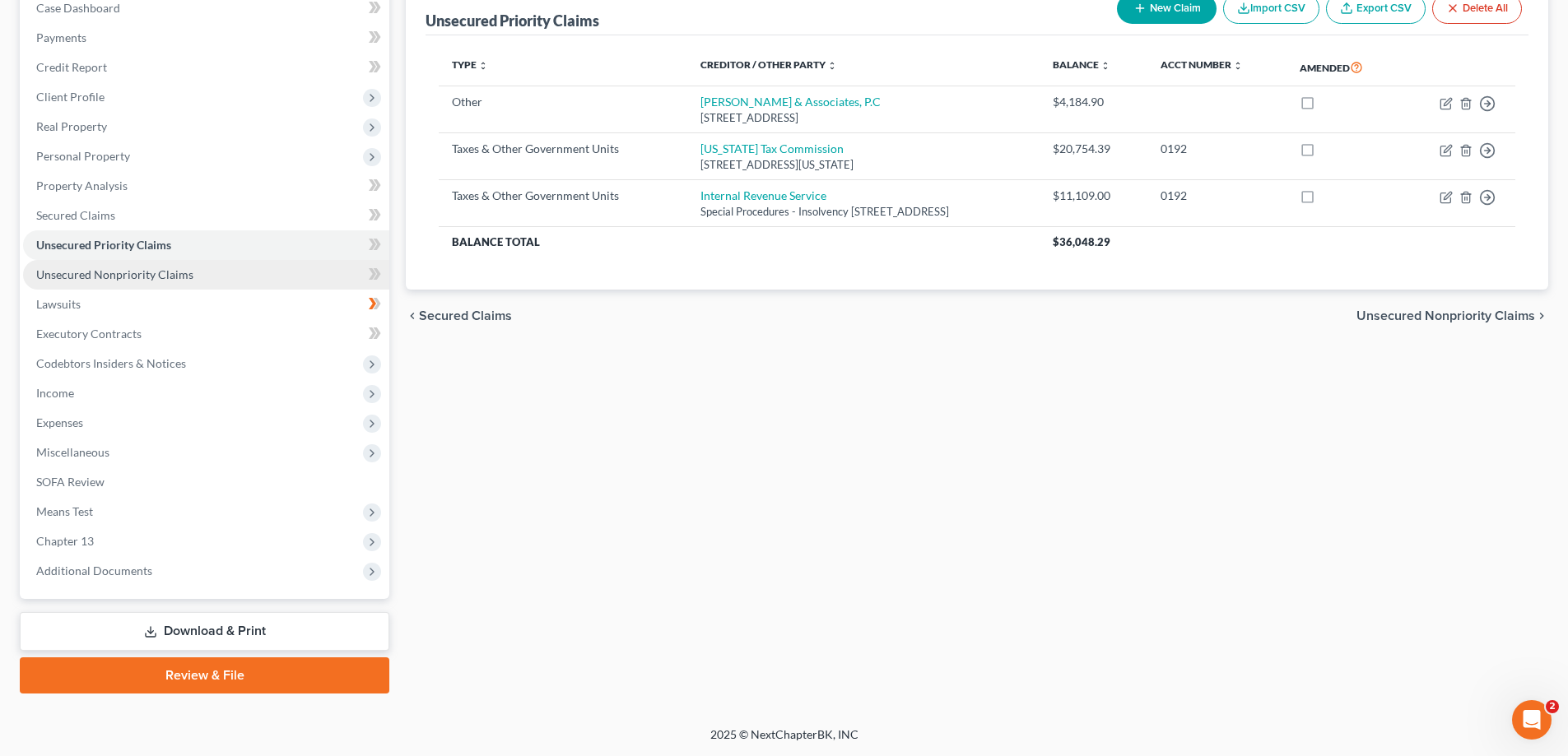
click at [141, 274] on span "Unsecured Nonpriority Claims" at bounding box center [114, 274] width 157 height 14
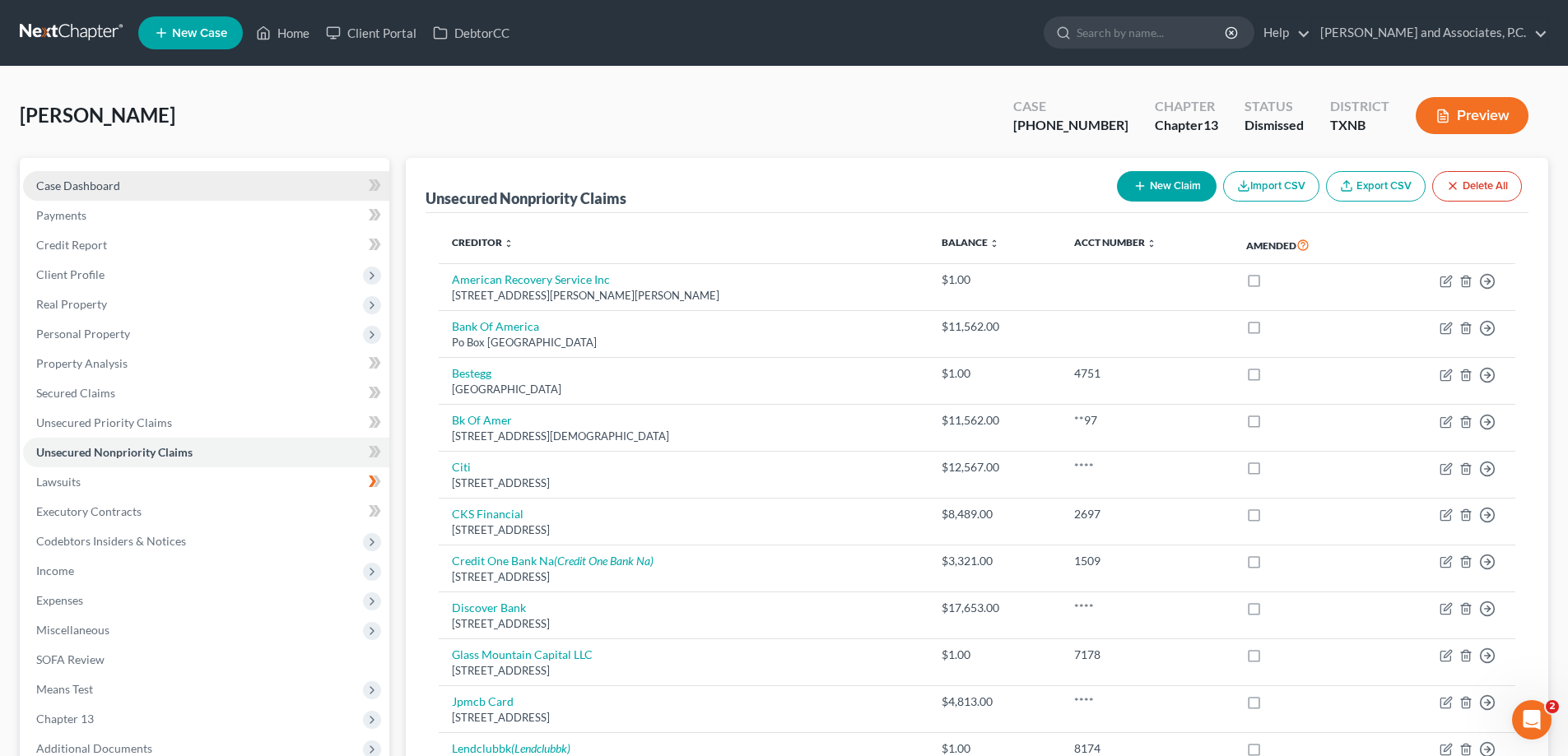
click at [105, 191] on span "Case Dashboard" at bounding box center [77, 185] width 84 height 14
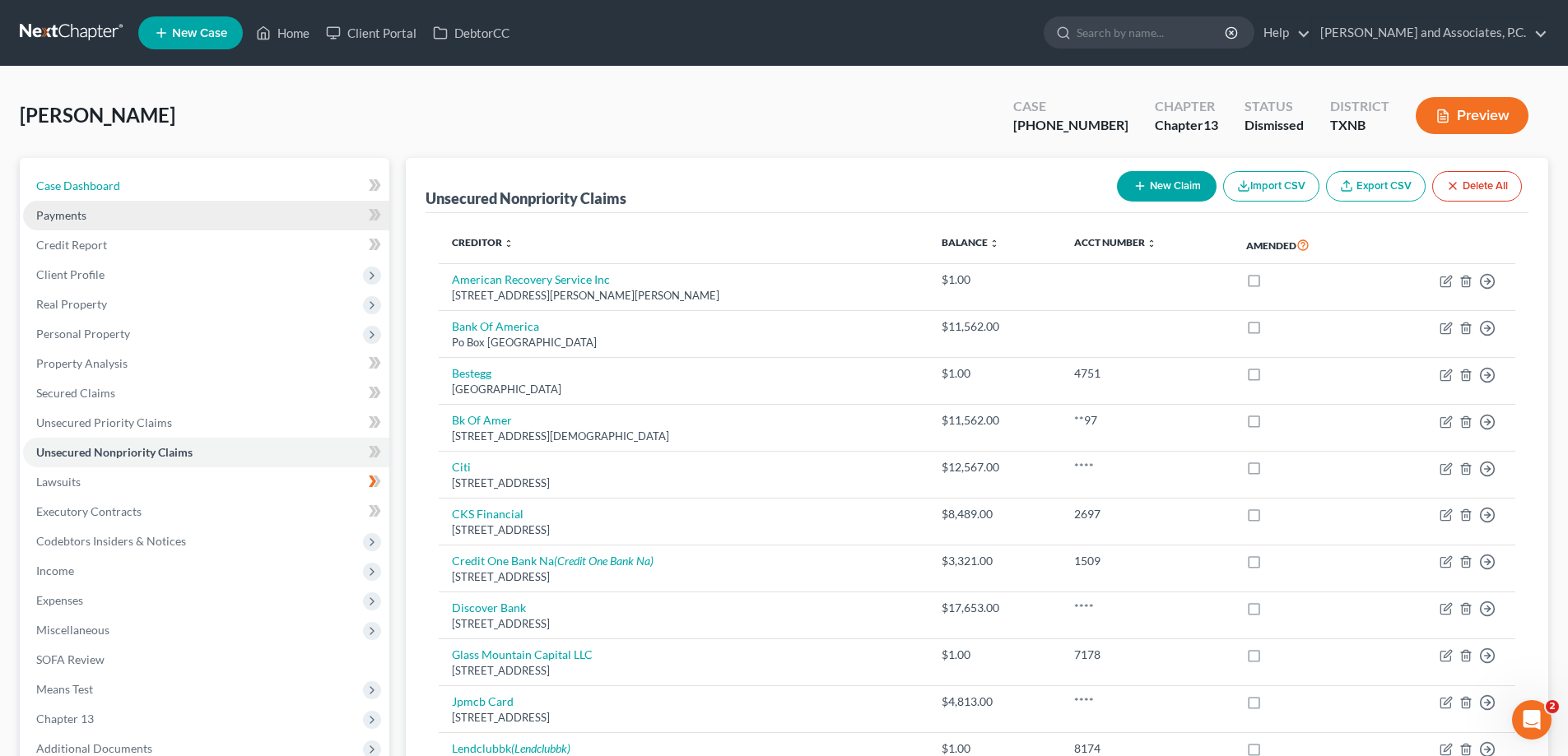
select select "1"
